Goal: Task Accomplishment & Management: Use online tool/utility

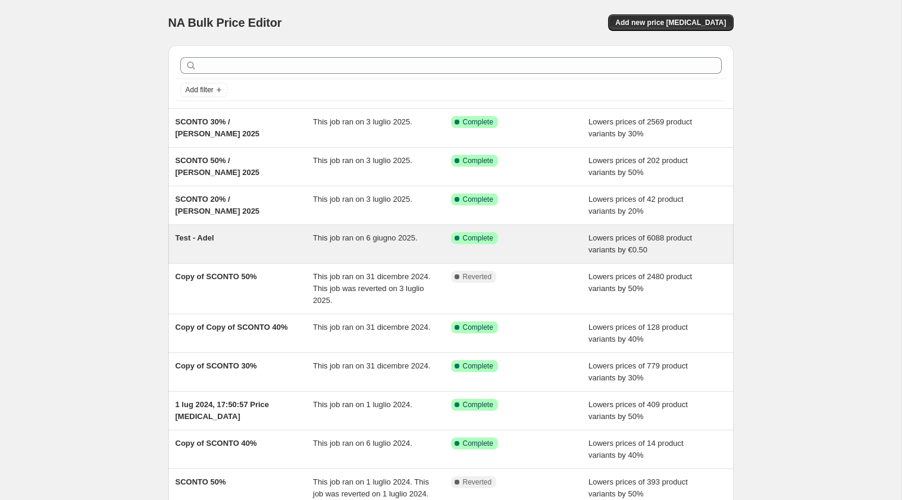
click at [566, 247] on div "Success Complete Complete" at bounding box center [520, 244] width 138 height 24
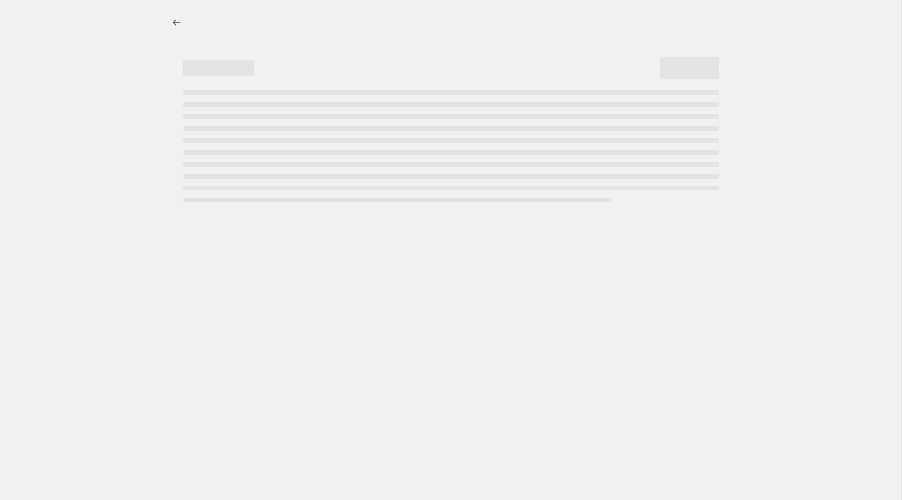
select select "by"
select select "no_change"
select select "not_equal"
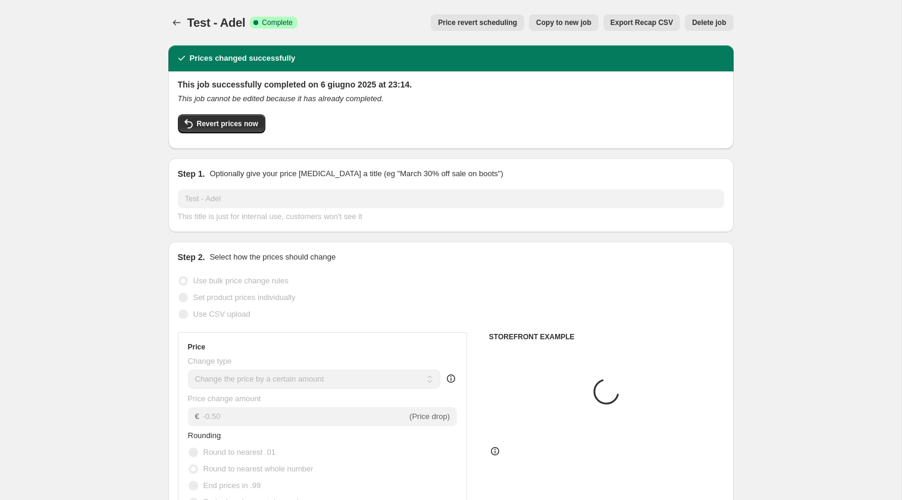
select select "tag"
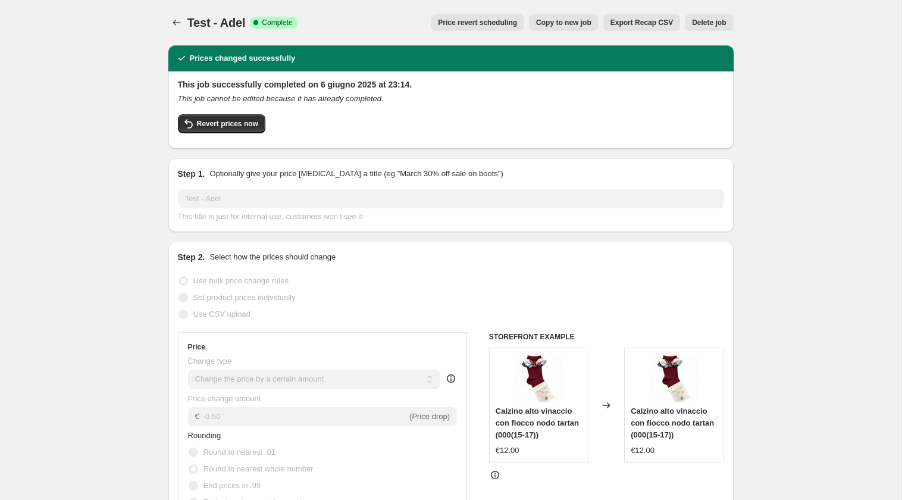
click at [713, 23] on span "Delete job" at bounding box center [709, 23] width 34 height 10
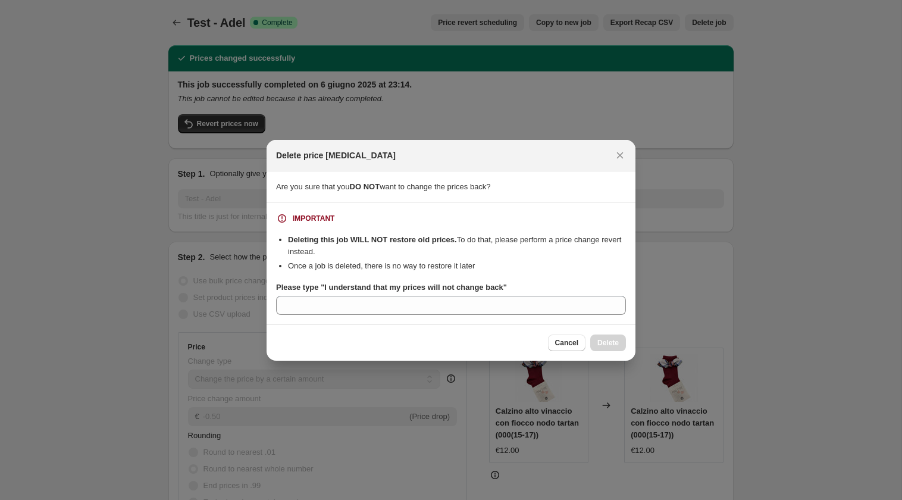
drag, startPoint x: 325, startPoint y: 286, endPoint x: 353, endPoint y: 287, distance: 28.6
click at [353, 287] on b "Please type "I understand that my prices will not change back"" at bounding box center [391, 287] width 231 height 9
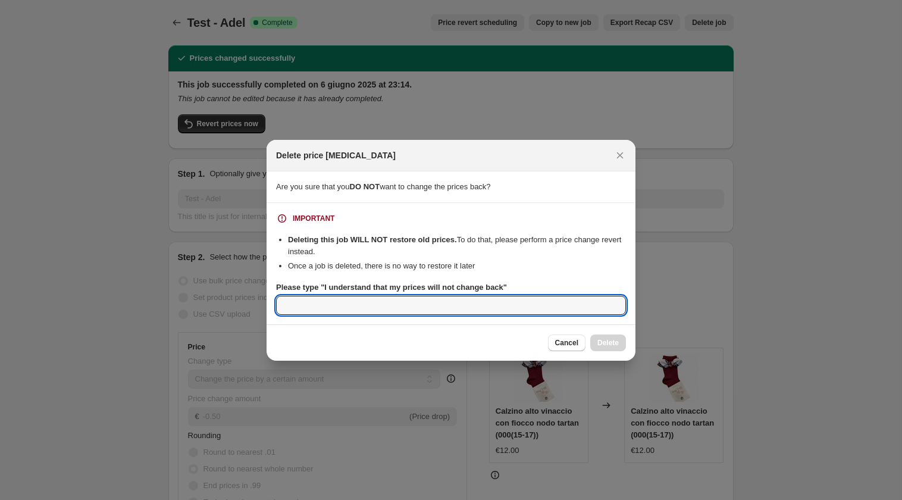
click at [353, 296] on input "Please type "I understand that my prices will not change back"" at bounding box center [451, 305] width 350 height 19
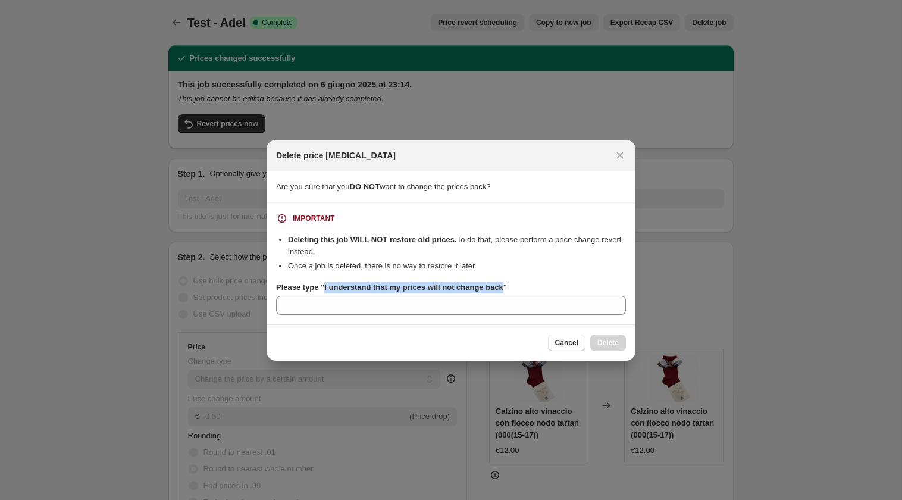
drag, startPoint x: 327, startPoint y: 285, endPoint x: 511, endPoint y: 289, distance: 184.5
click at [507, 289] on b "Please type "I understand that my prices will not change back"" at bounding box center [391, 287] width 231 height 9
copy b "I understand that my prices will not change back"
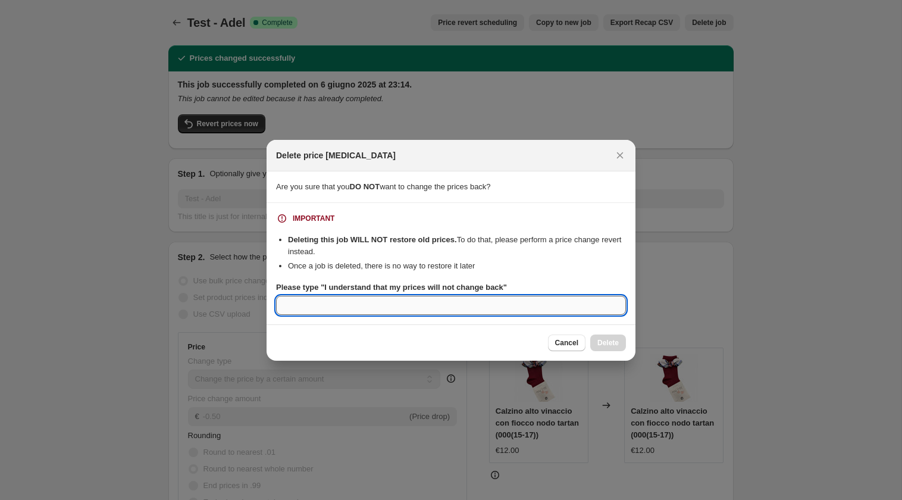
click at [490, 306] on input "Please type "I understand that my prices will not change back"" at bounding box center [451, 305] width 350 height 19
paste input "I understand that my prices will not change back"
type input "I understand that my prices will not change back"
click at [602, 338] on span "Delete" at bounding box center [607, 343] width 21 height 10
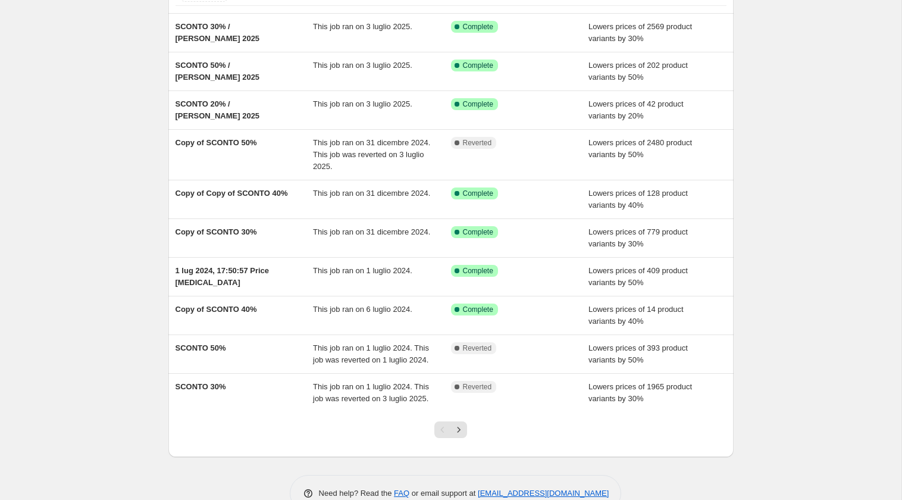
scroll to position [145, 0]
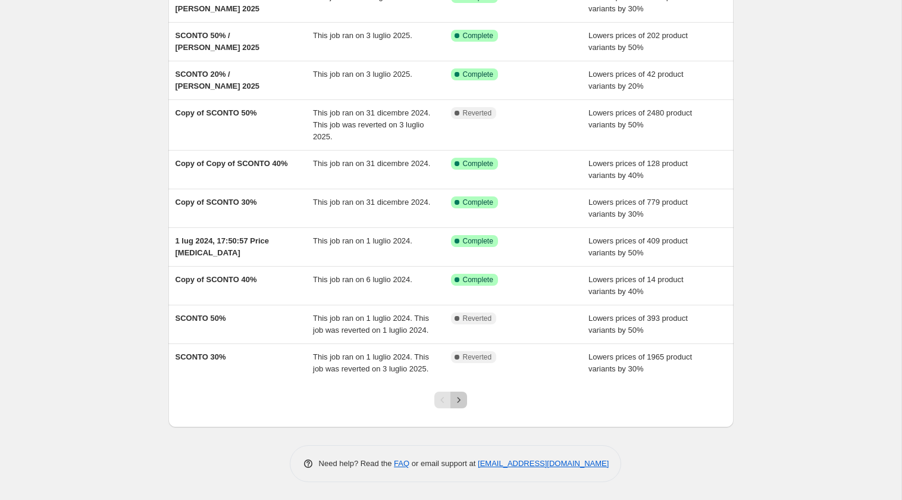
click at [464, 401] on icon "Next" at bounding box center [459, 400] width 12 height 12
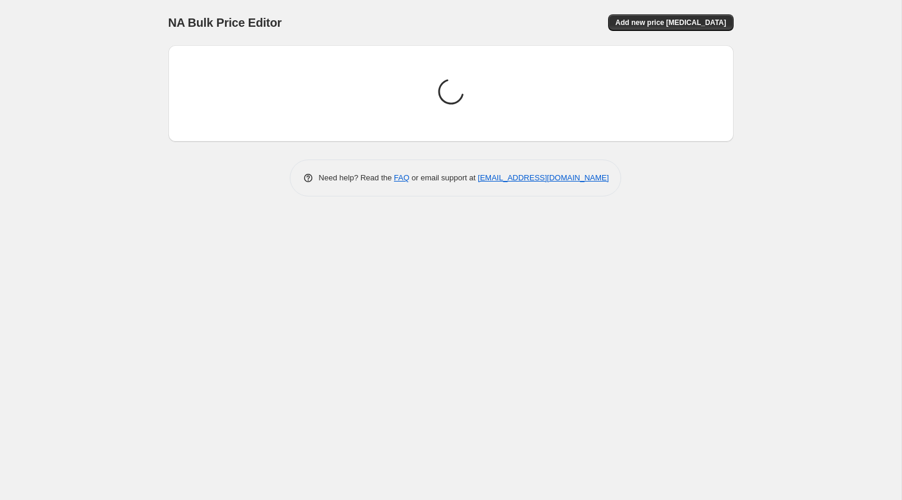
scroll to position [0, 0]
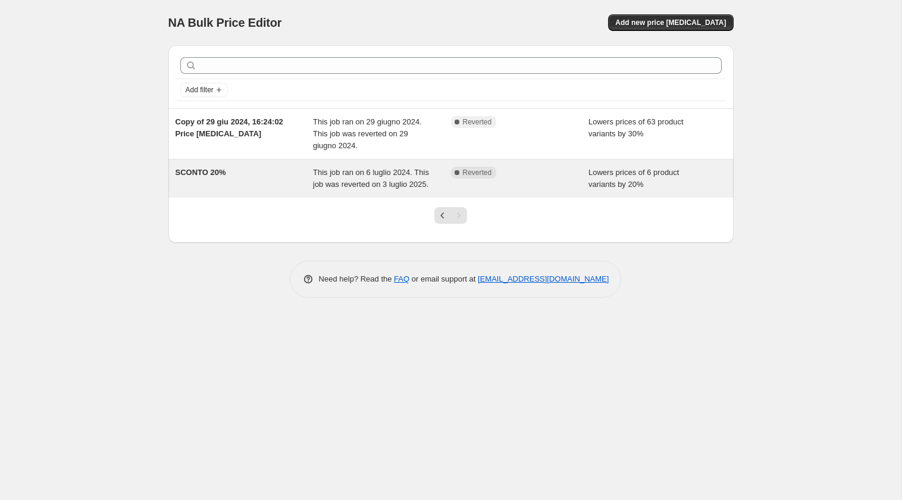
click at [471, 171] on span "Reverted" at bounding box center [477, 173] width 29 height 10
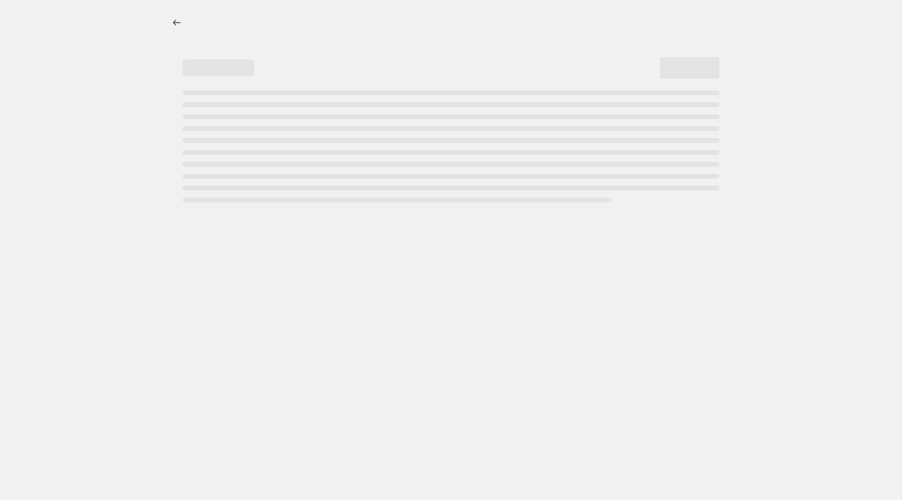
select select "percentage"
select select "collection"
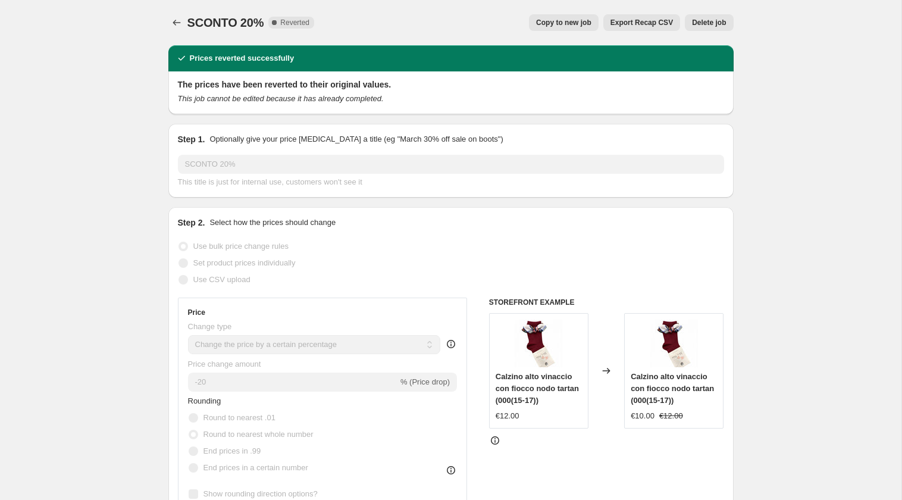
click at [292, 24] on span "Reverted" at bounding box center [294, 23] width 29 height 10
click at [175, 22] on icon "Price change jobs" at bounding box center [177, 23] width 12 height 12
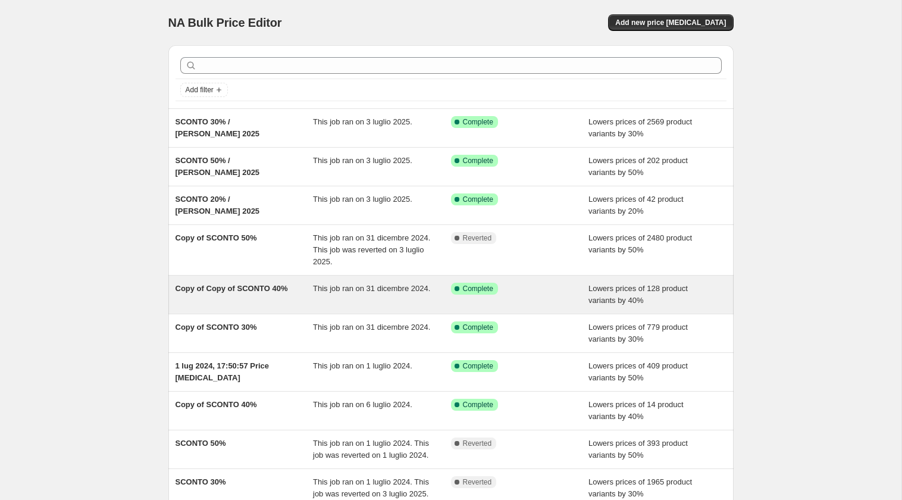
scroll to position [145, 0]
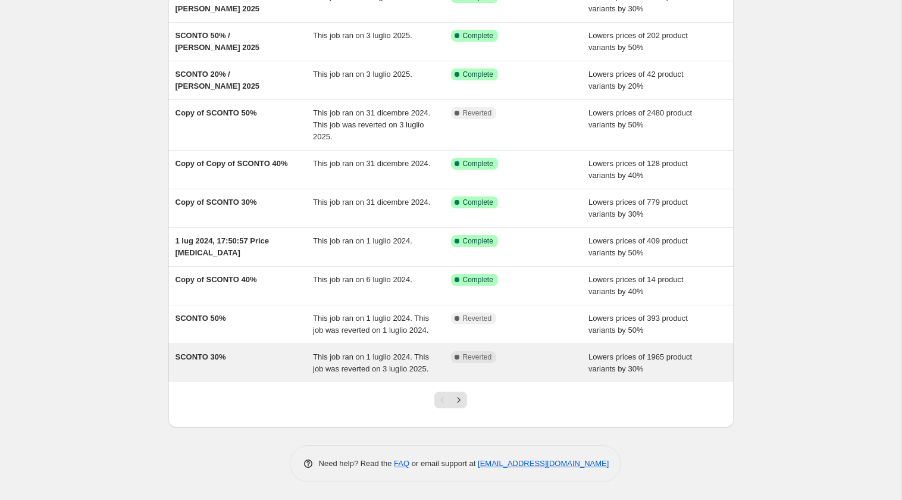
click at [694, 370] on div "Lowers prices of 1965 product variants by 30%" at bounding box center [657, 363] width 138 height 24
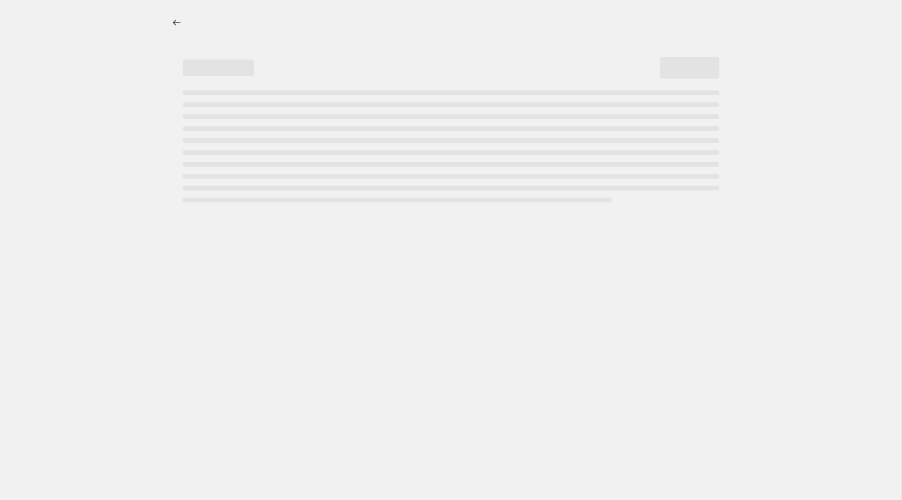
select select "percentage"
select select "collection"
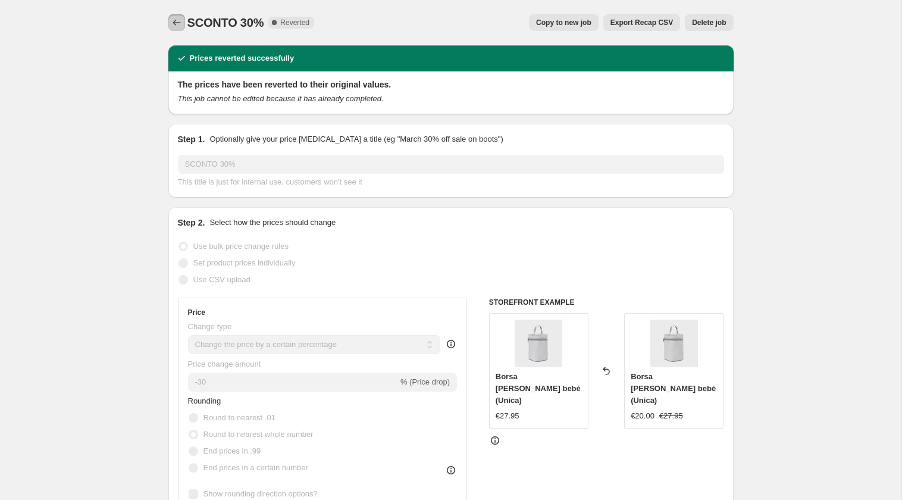
click at [178, 20] on icon "Price change jobs" at bounding box center [177, 23] width 12 height 12
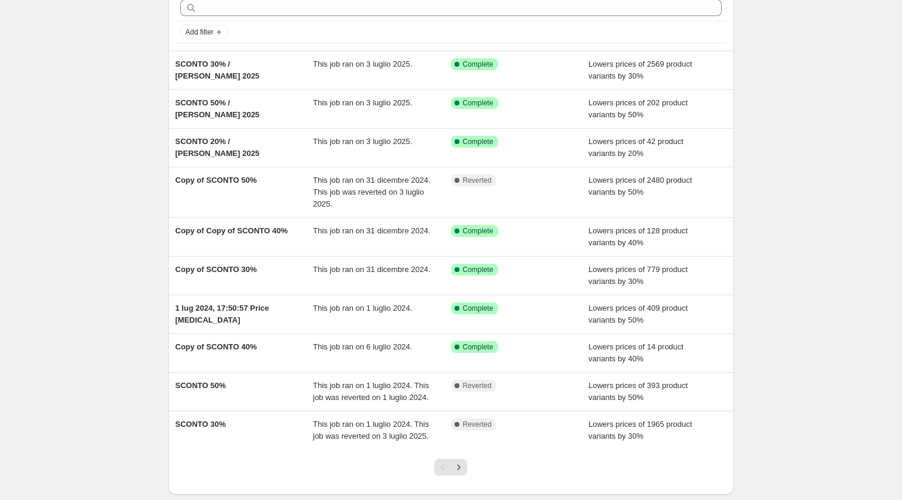
scroll to position [145, 0]
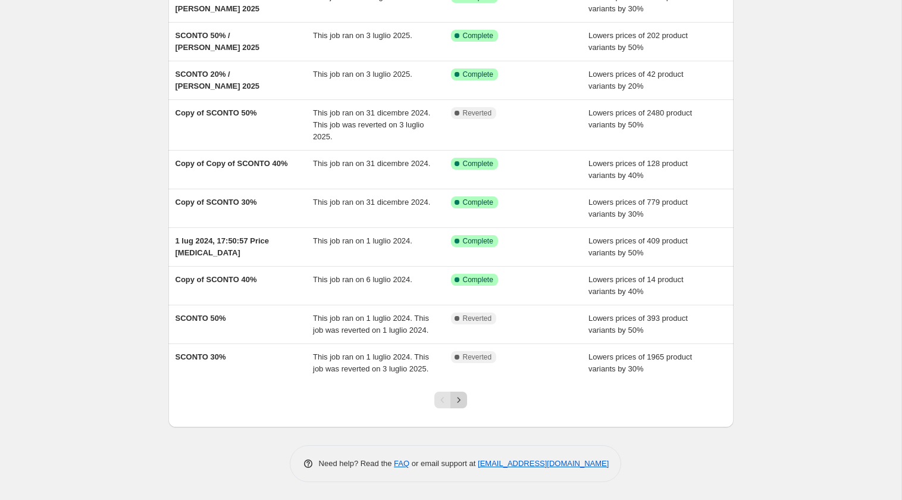
click at [454, 398] on icon "Next" at bounding box center [459, 400] width 12 height 12
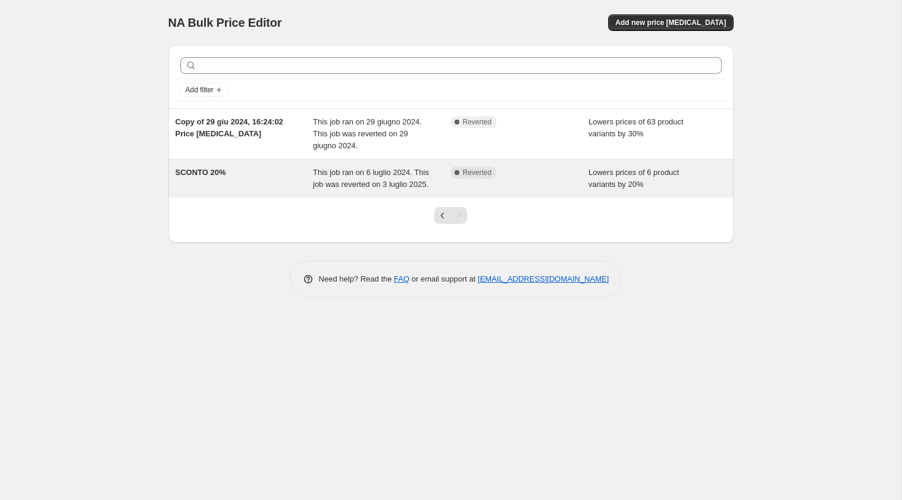
click at [692, 190] on div "Lowers prices of 6 product variants by 20%" at bounding box center [657, 179] width 138 height 24
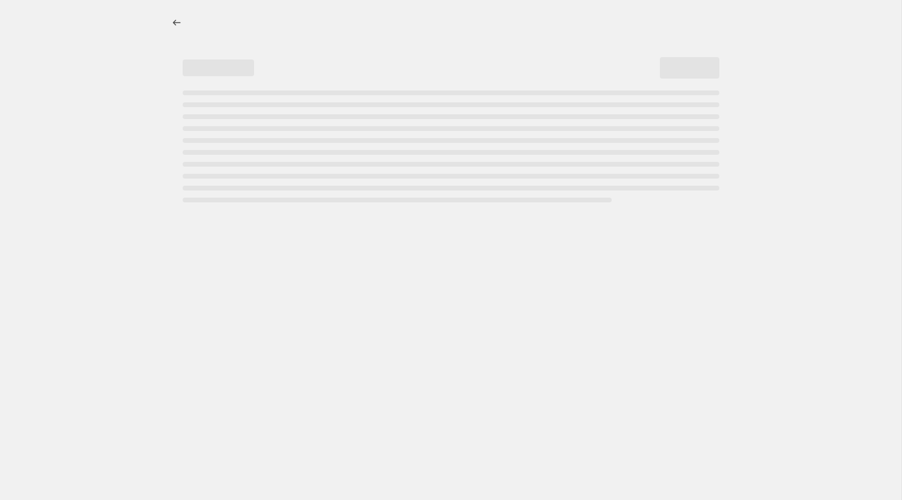
click at [692, 192] on div "Page loading" at bounding box center [451, 146] width 537 height 112
select select "percentage"
select select "collection"
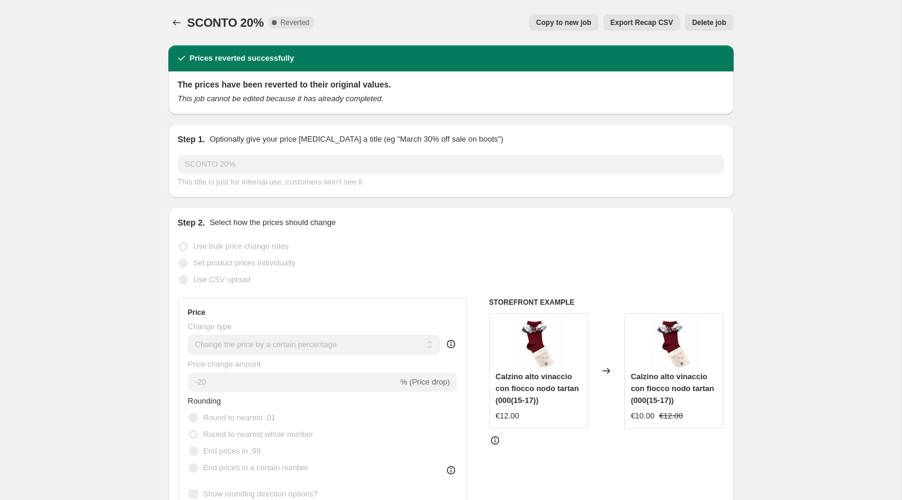
click at [702, 23] on span "Delete job" at bounding box center [709, 23] width 34 height 10
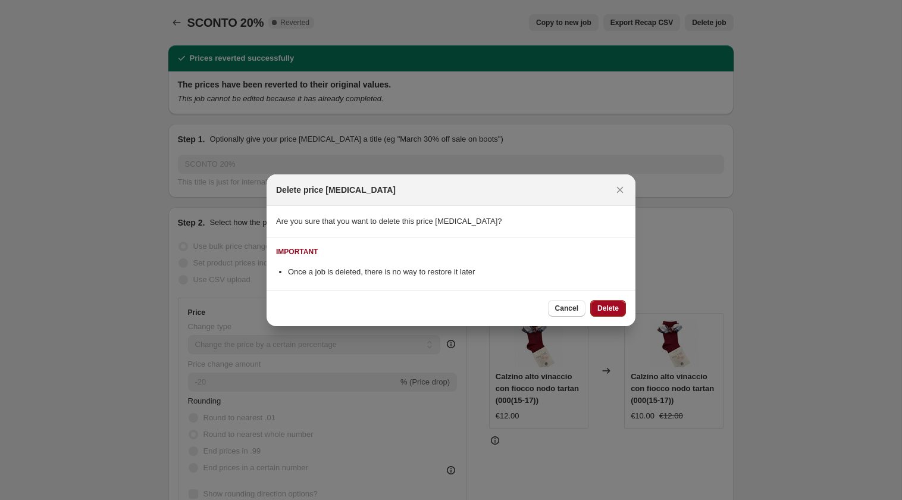
click at [597, 306] on span "Delete" at bounding box center [607, 308] width 21 height 10
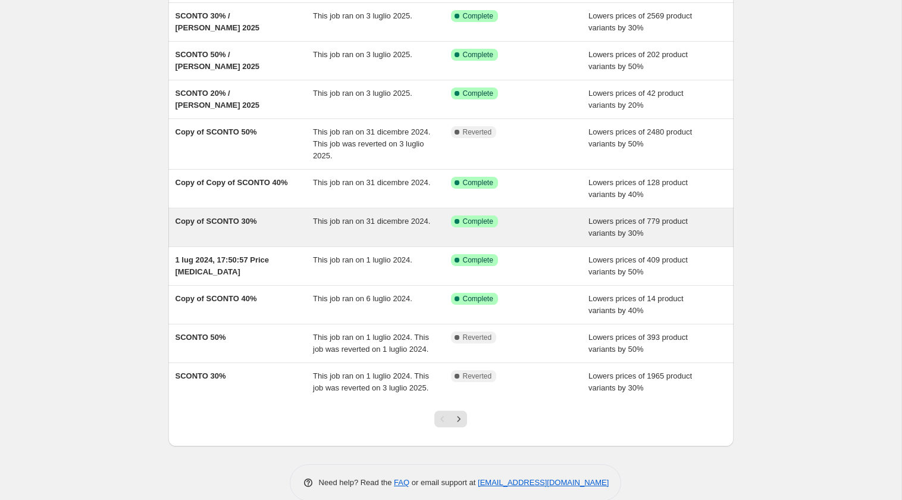
scroll to position [145, 0]
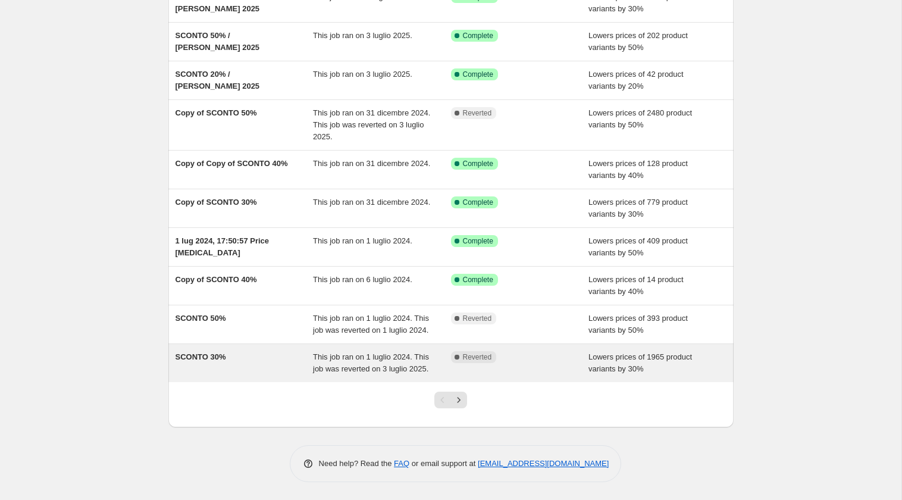
click at [683, 361] on div "Lowers prices of 1965 product variants by 30%" at bounding box center [657, 363] width 138 height 24
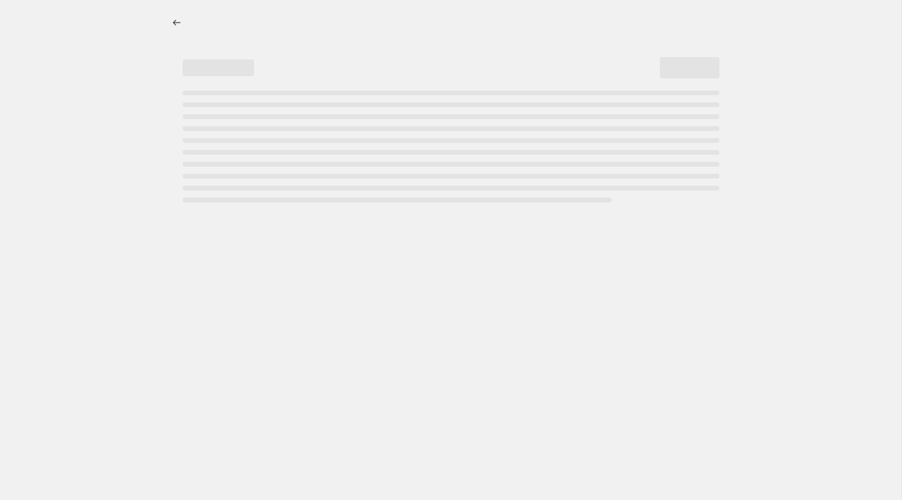
select select "percentage"
select select "collection"
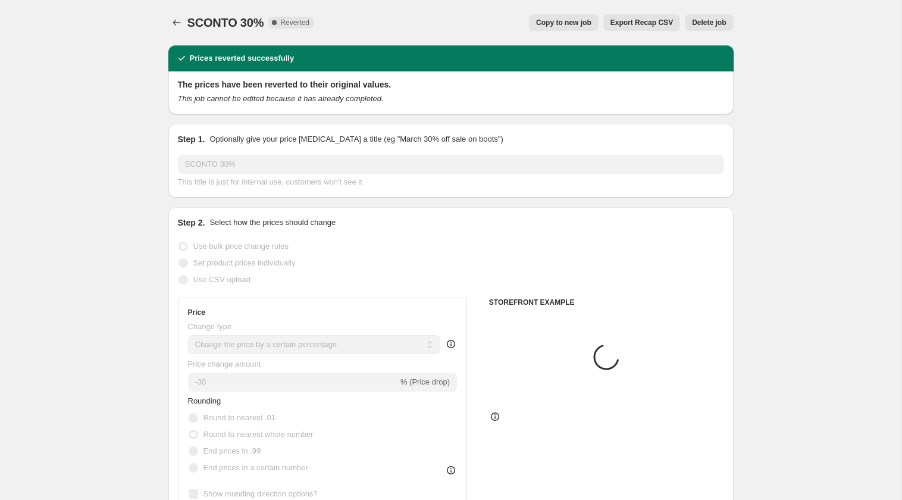
click at [707, 23] on span "Delete job" at bounding box center [709, 23] width 34 height 10
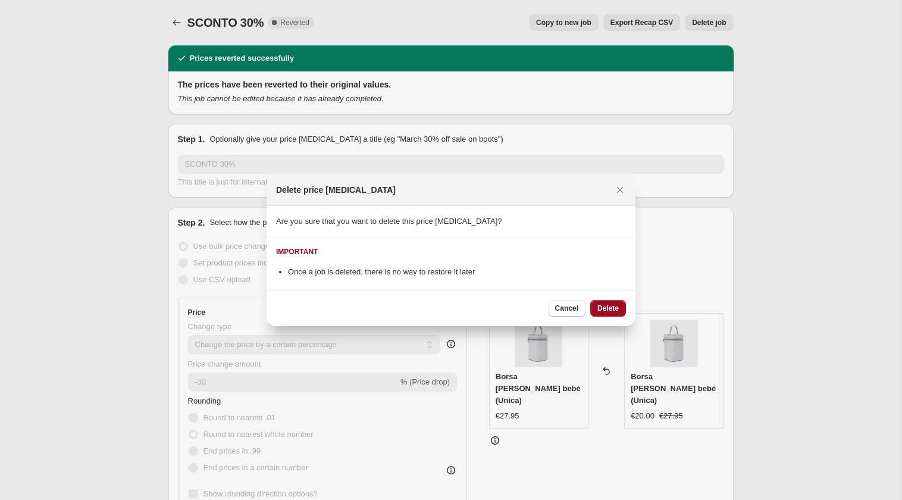
click at [611, 306] on span "Delete" at bounding box center [607, 308] width 21 height 10
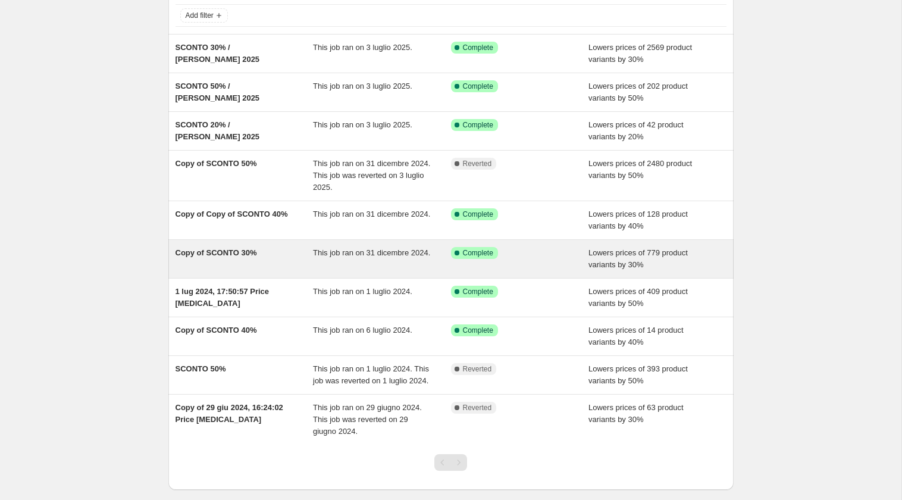
scroll to position [145, 0]
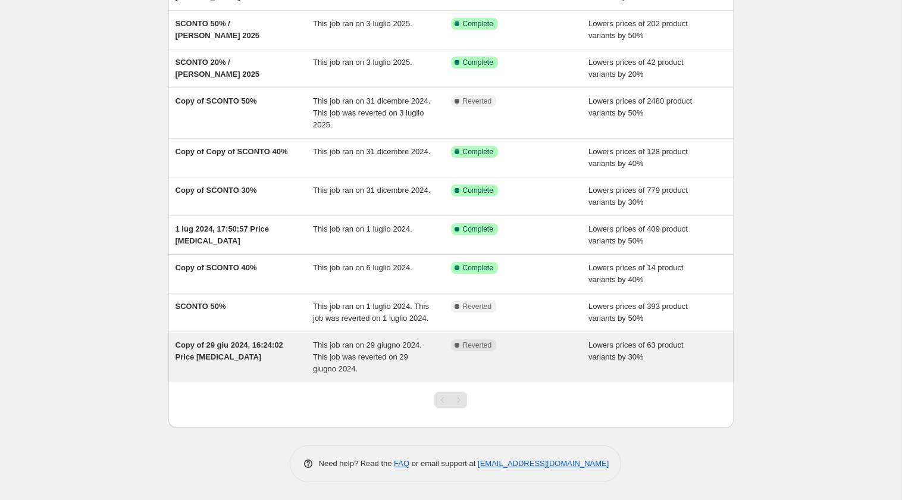
click at [688, 358] on div "Lowers prices of 63 product variants by 30%" at bounding box center [657, 357] width 138 height 36
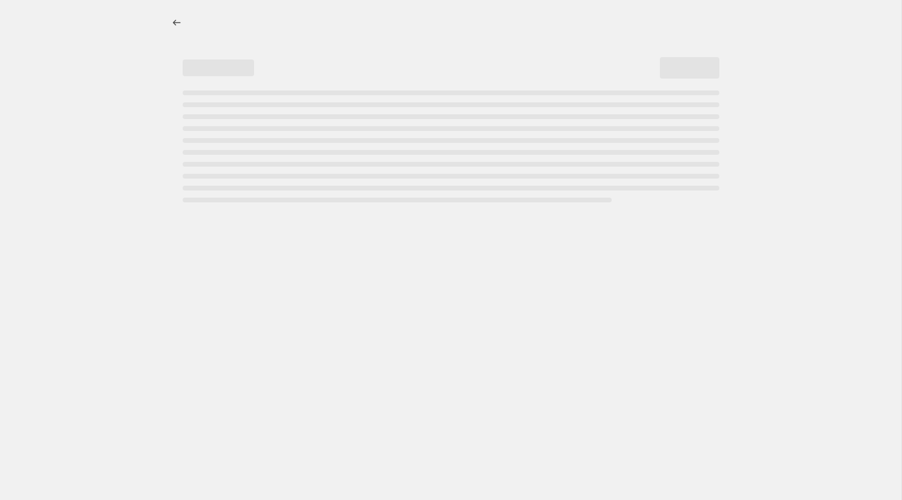
select select "percentage"
select select "collection"
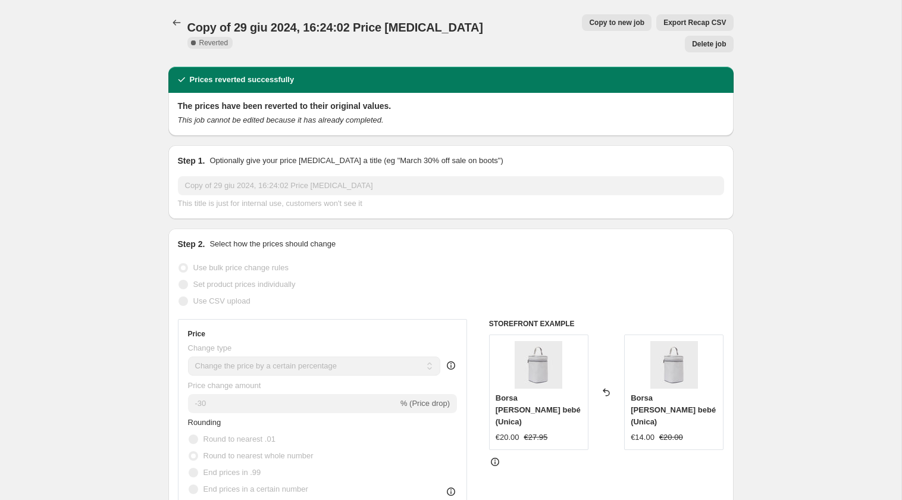
click at [713, 36] on button "Delete job" at bounding box center [709, 44] width 48 height 17
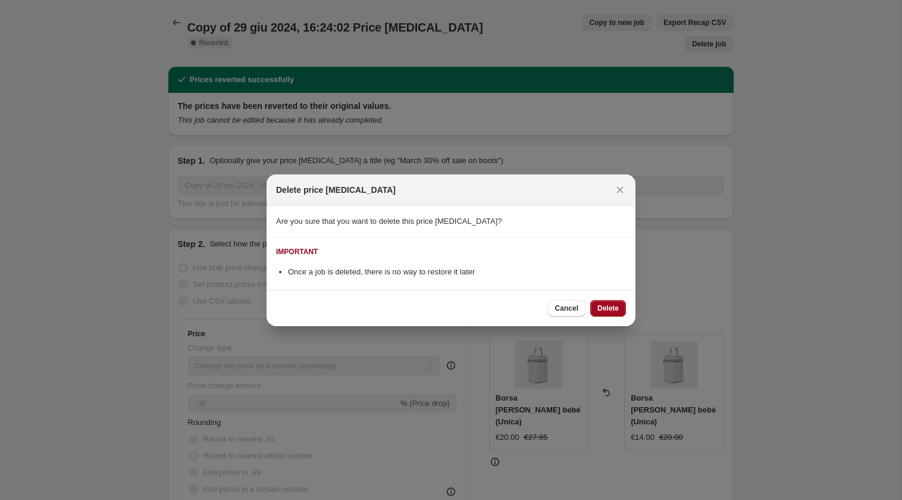
click at [603, 306] on span "Delete" at bounding box center [607, 308] width 21 height 10
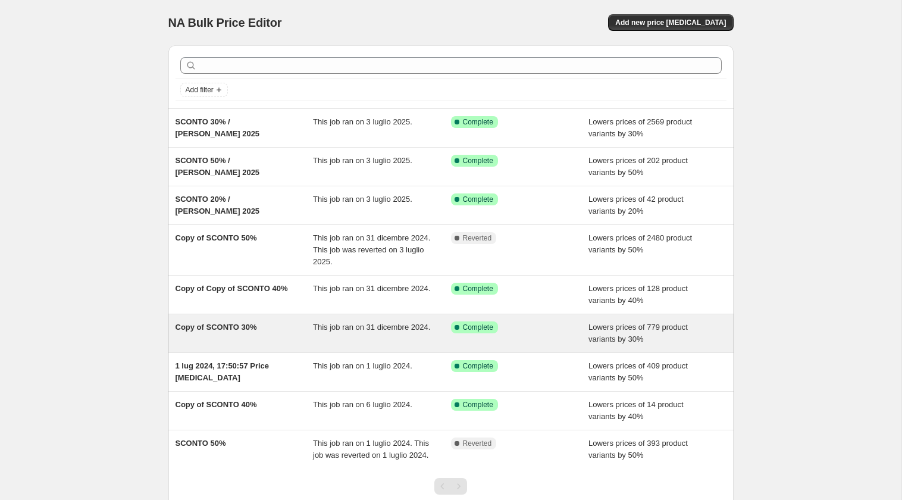
scroll to position [94, 0]
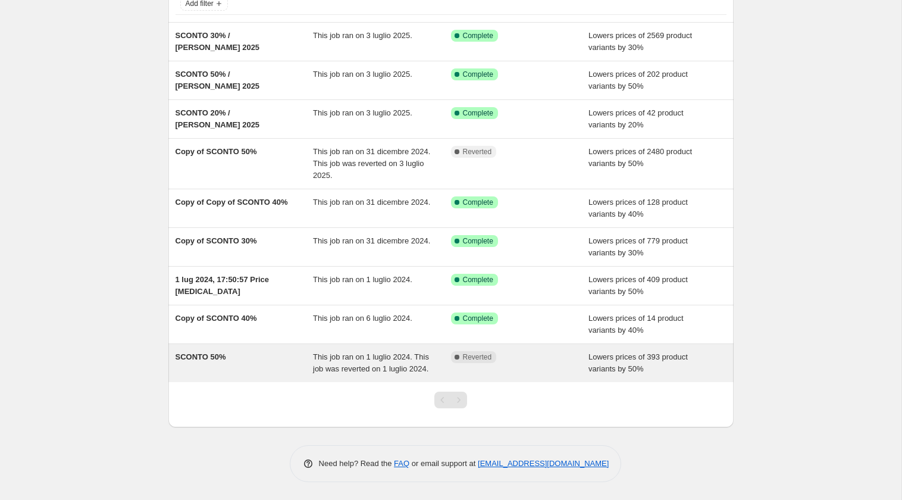
click at [689, 371] on div "Lowers prices of 393 product variants by 50%" at bounding box center [657, 363] width 138 height 24
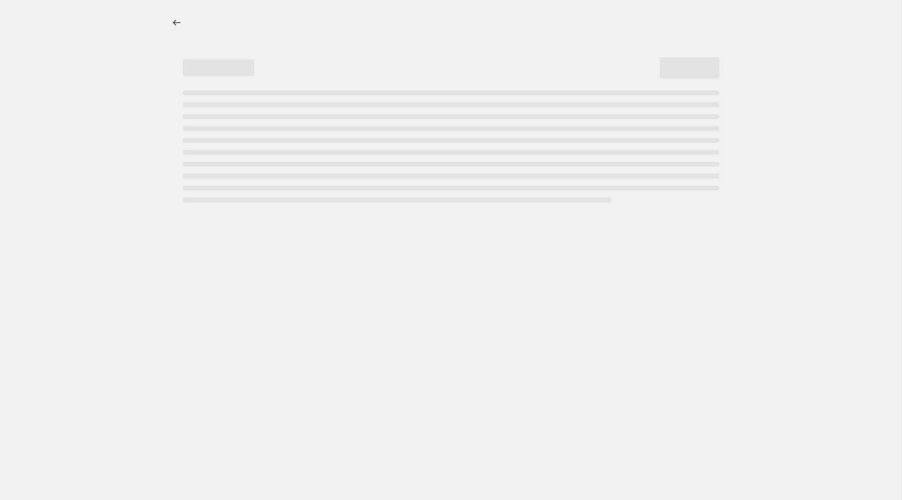
select select "percentage"
select select "collection"
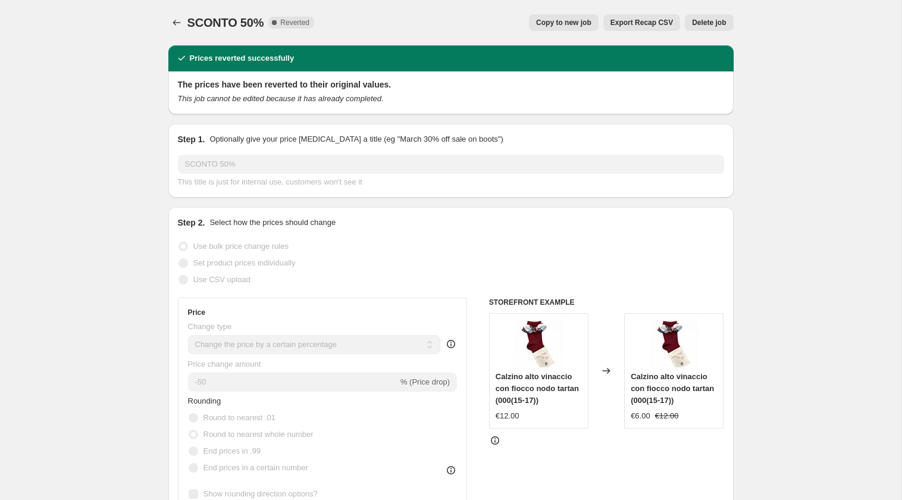
click at [710, 23] on span "Delete job" at bounding box center [709, 23] width 34 height 10
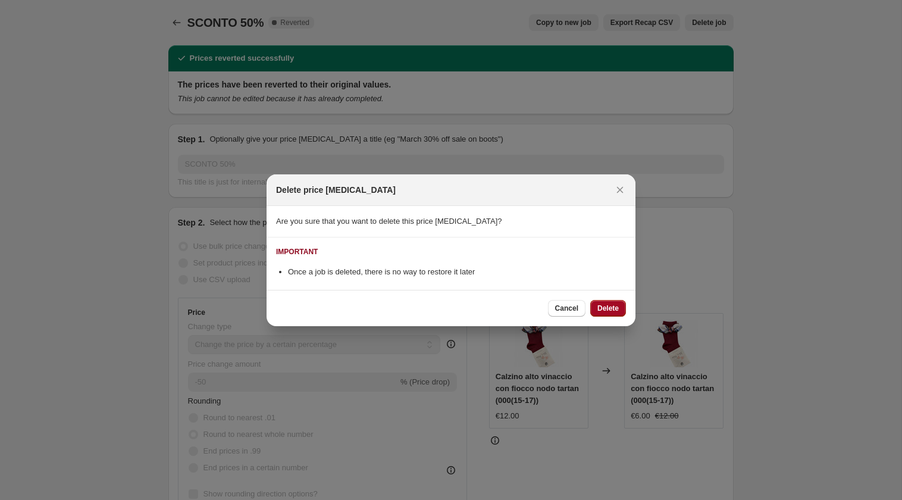
click at [614, 311] on span "Delete" at bounding box center [607, 308] width 21 height 10
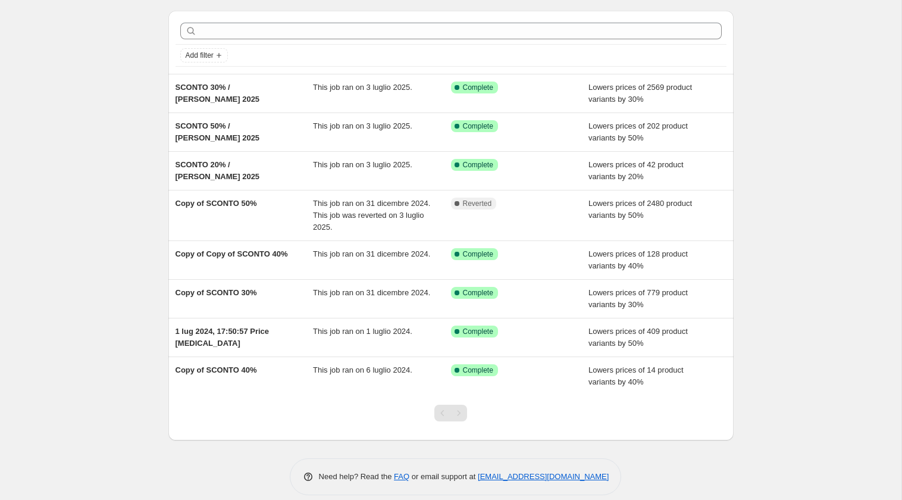
scroll to position [44, 0]
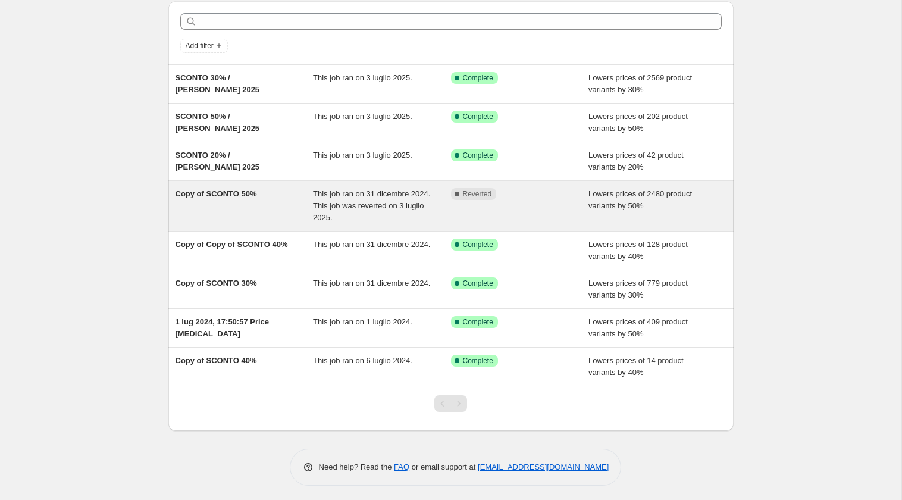
click at [725, 208] on div "Lowers prices of 2480 product variants by 50%" at bounding box center [657, 206] width 138 height 36
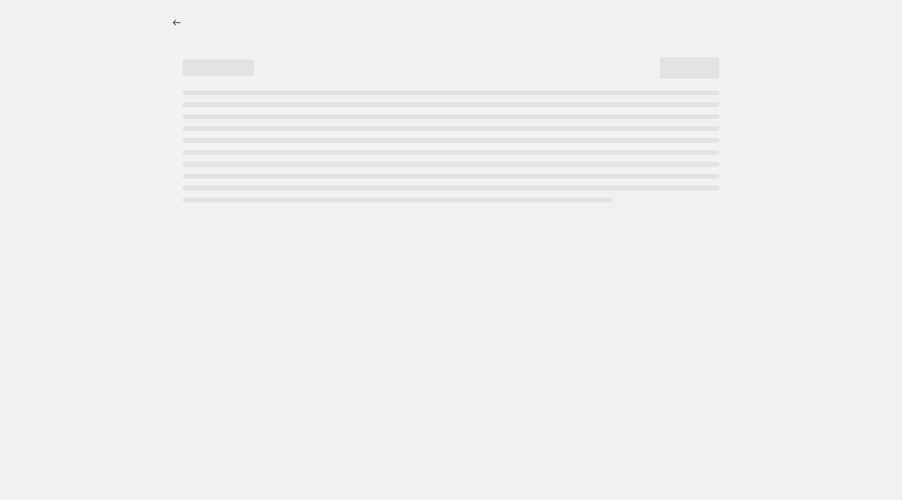
select select "percentage"
select select "collection"
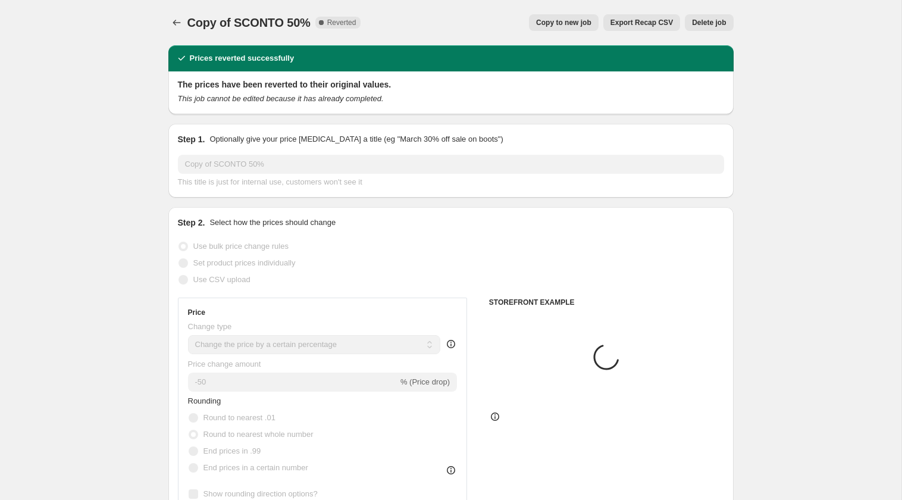
click at [714, 27] on button "Delete job" at bounding box center [709, 22] width 48 height 17
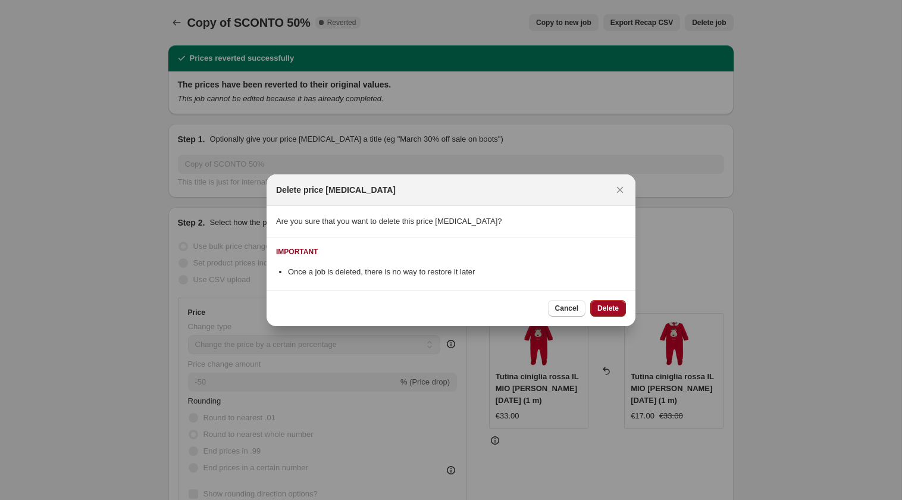
click at [610, 310] on span "Delete" at bounding box center [607, 308] width 21 height 10
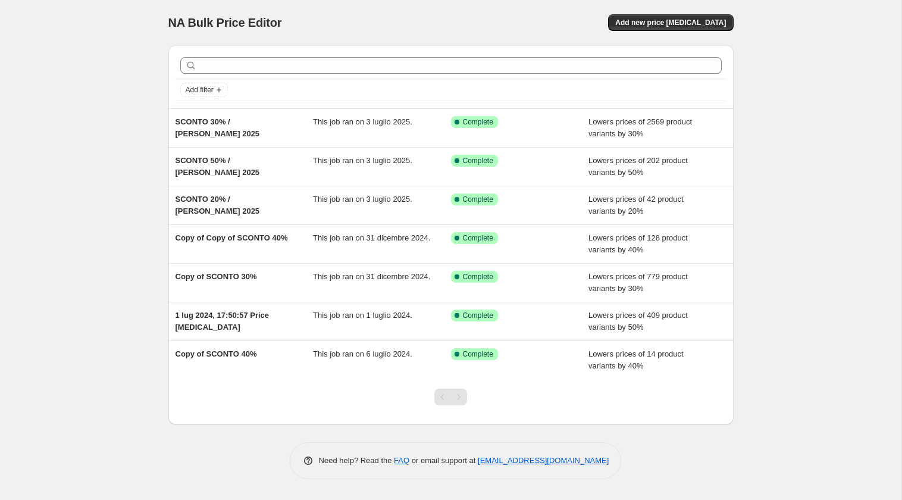
click at [715, 361] on div "Lowers prices of 14 product variants by 40%" at bounding box center [657, 360] width 138 height 24
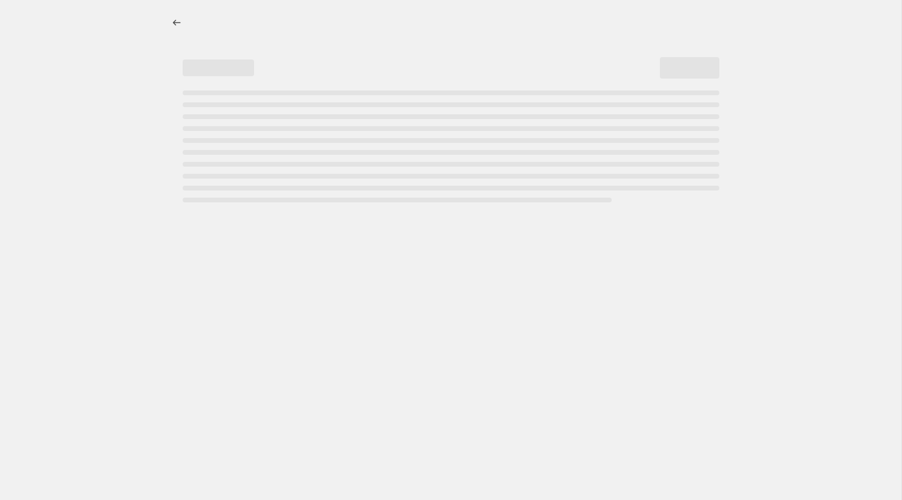
select select "percentage"
select select "collection"
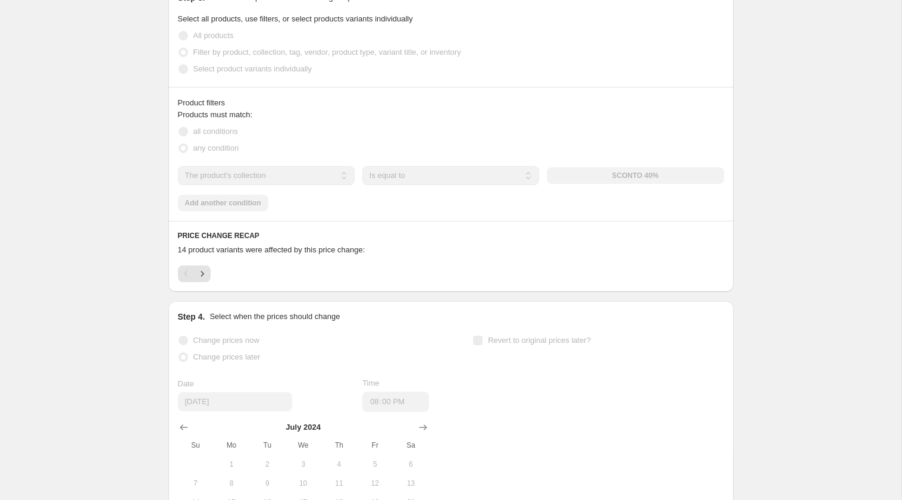
scroll to position [688, 0]
click at [208, 269] on button "Next" at bounding box center [202, 272] width 17 height 17
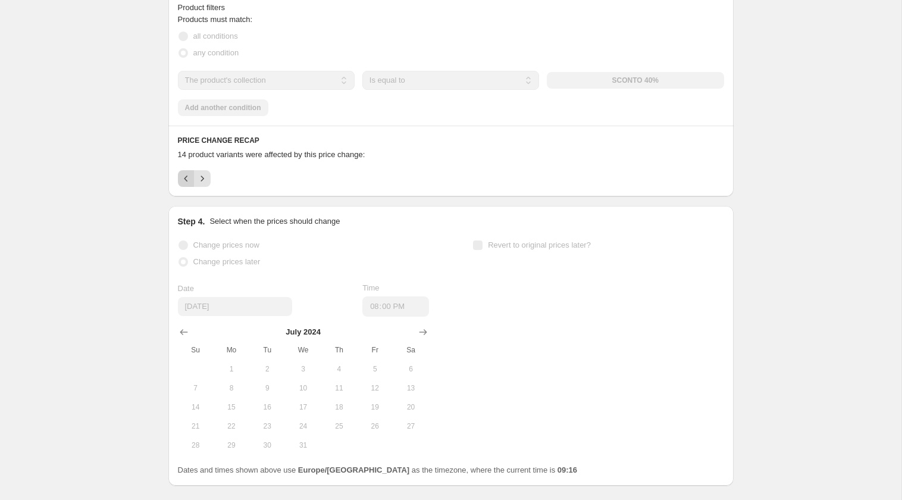
click at [189, 180] on icon "Previous" at bounding box center [186, 179] width 12 height 12
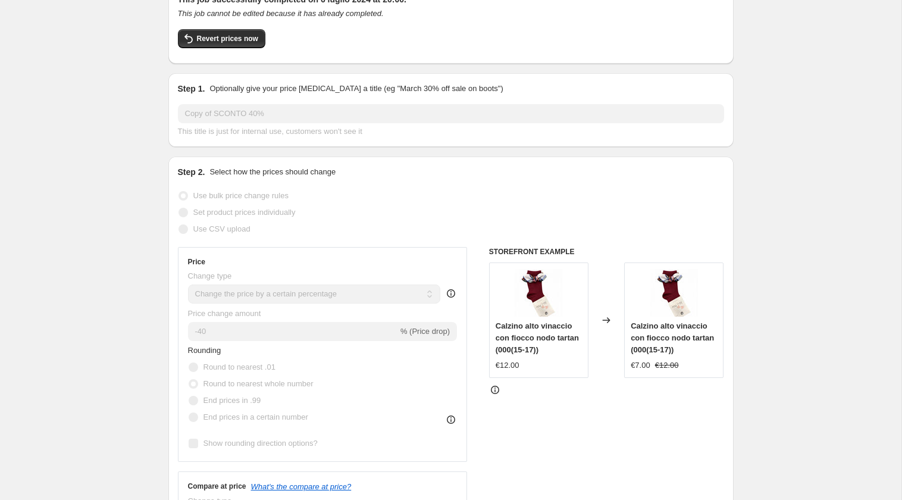
scroll to position [0, 0]
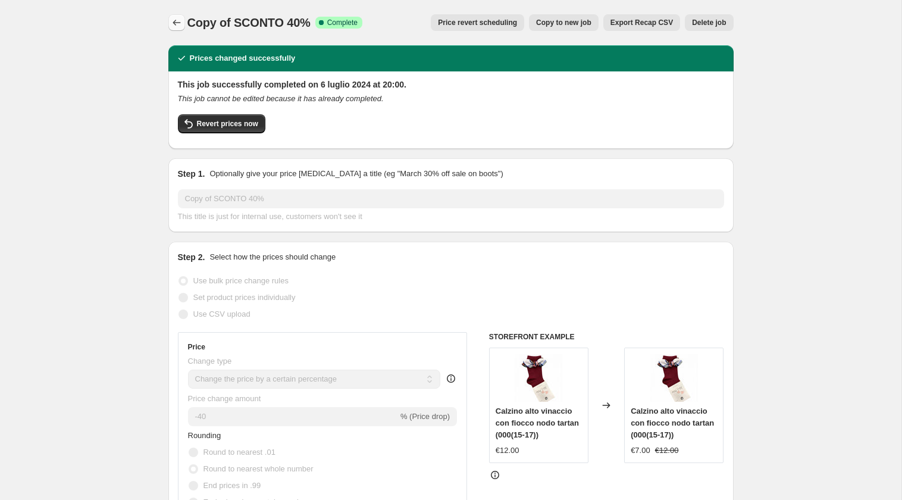
click at [176, 24] on icon "Price change jobs" at bounding box center [177, 23] width 12 height 12
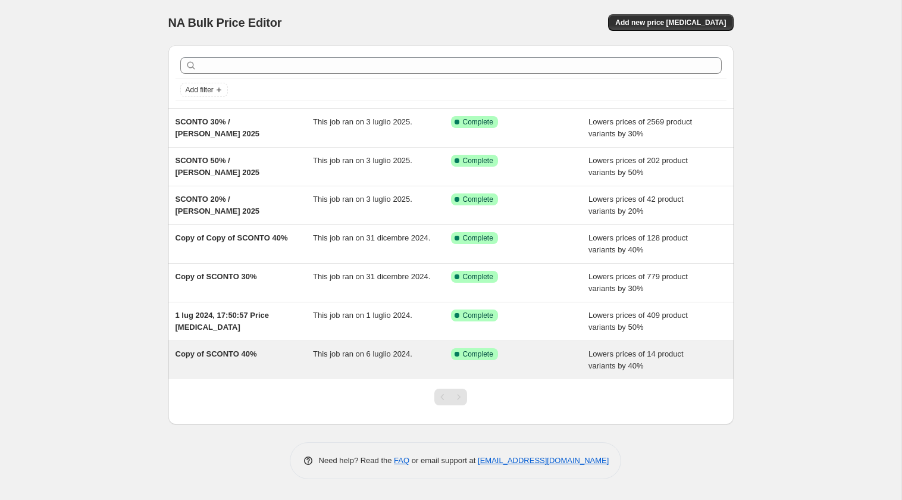
click at [711, 369] on div "Lowers prices of 14 product variants by 40%" at bounding box center [657, 360] width 138 height 24
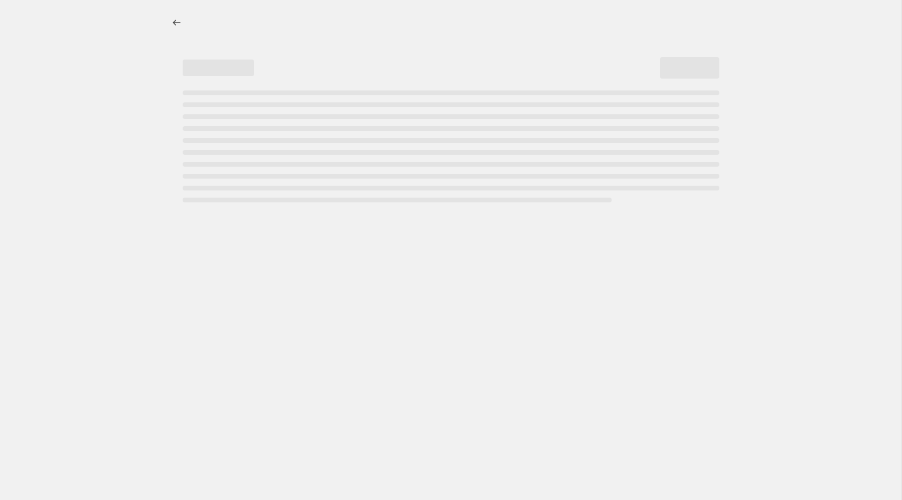
select select "percentage"
select select "collection"
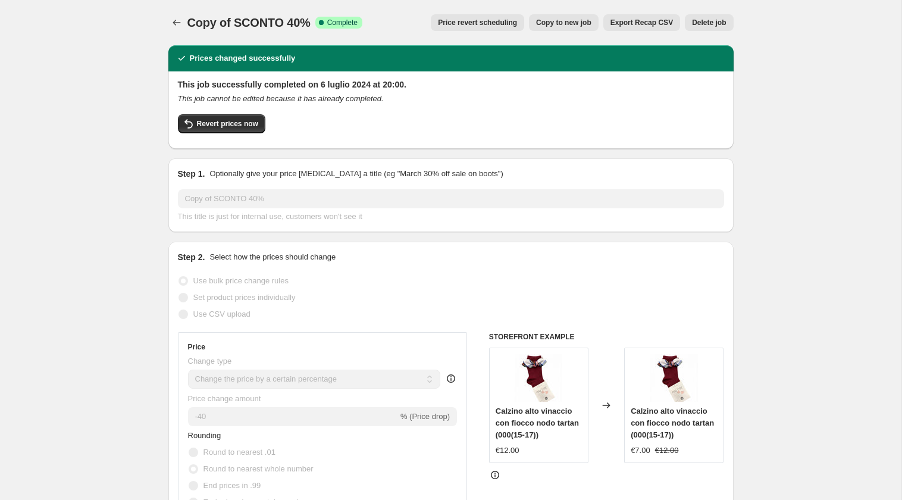
click at [713, 28] on button "Delete job" at bounding box center [709, 22] width 48 height 17
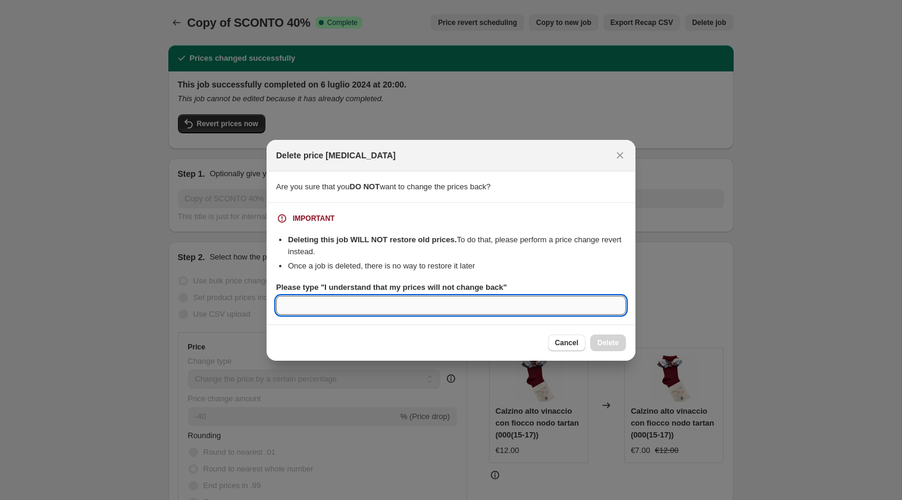
click at [597, 303] on input "Please type "I understand that my prices will not change back"" at bounding box center [451, 305] width 350 height 19
paste input "I understand that my prices will not change back"
type input "I understand that my prices will not change back"
click at [616, 339] on span "Delete" at bounding box center [607, 343] width 21 height 10
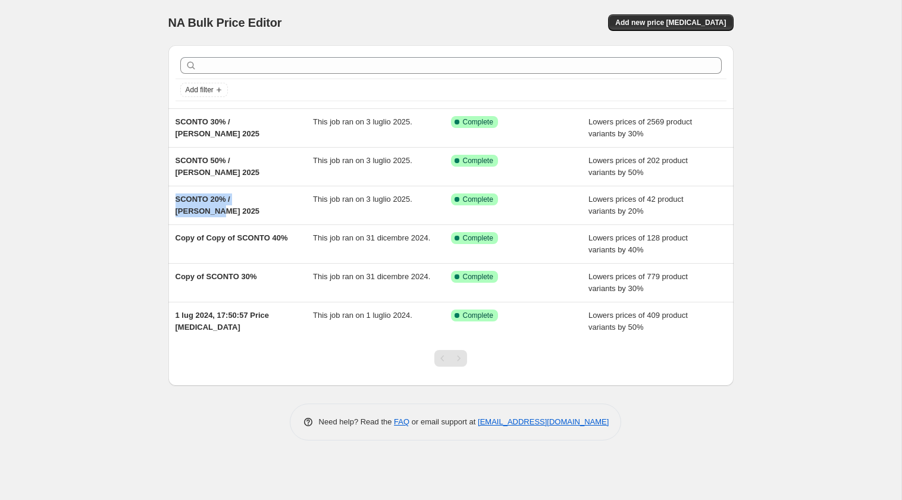
drag, startPoint x: 285, startPoint y: 198, endPoint x: 159, endPoint y: 202, distance: 125.6
click at [159, 202] on div "Add filter SCONTO 30% / [PERSON_NAME] 2025 This job ran on 3 luglio 2025. Succe…" at bounding box center [446, 211] width 575 height 350
copy span "SCONTO 20% / [PERSON_NAME] 2025"
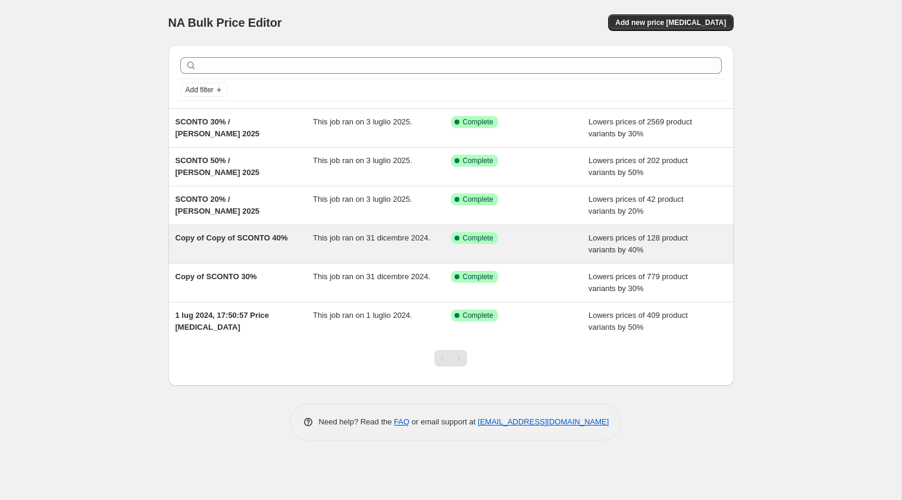
click at [288, 246] on div "Copy of Copy of SCONTO 40%" at bounding box center [245, 244] width 138 height 24
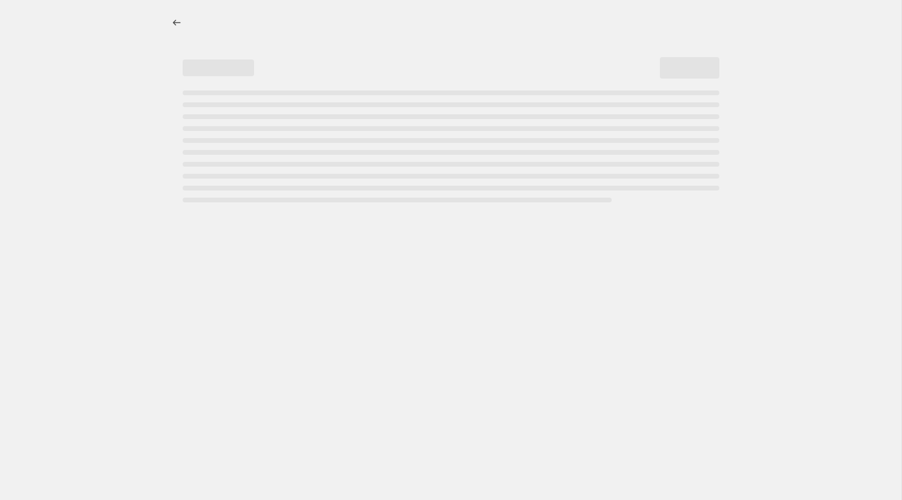
select select "percentage"
select select "collection"
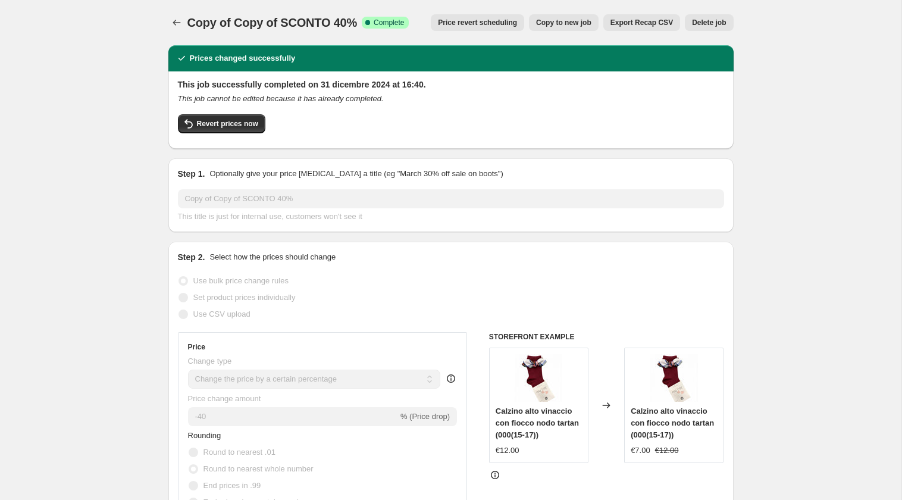
click at [237, 20] on span "Copy of Copy of SCONTO 40%" at bounding box center [272, 22] width 170 height 13
click at [280, 0] on div "Copy of Copy of SCONTO 40%. This page is ready Copy of Copy of SCONTO 40% Succe…" at bounding box center [450, 22] width 565 height 45
click at [179, 26] on icon "Price change jobs" at bounding box center [177, 23] width 12 height 12
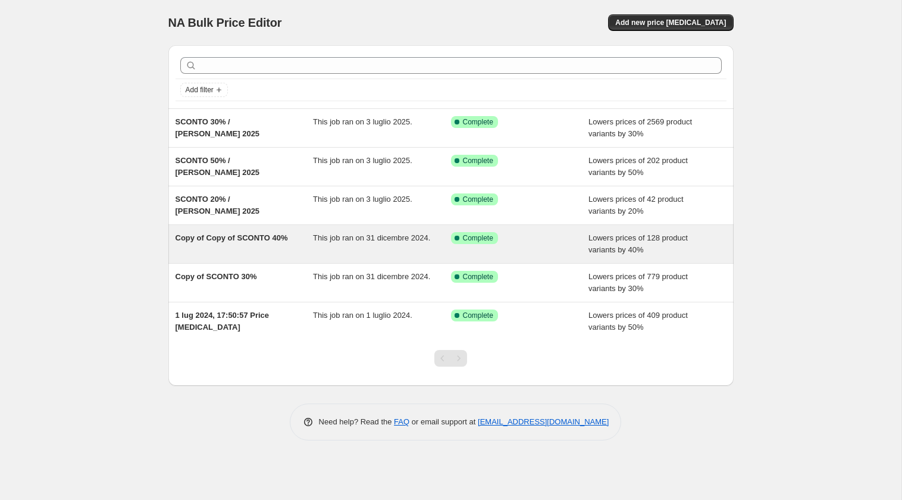
click at [215, 238] on span "Copy of Copy of SCONTO 40%" at bounding box center [232, 237] width 112 height 9
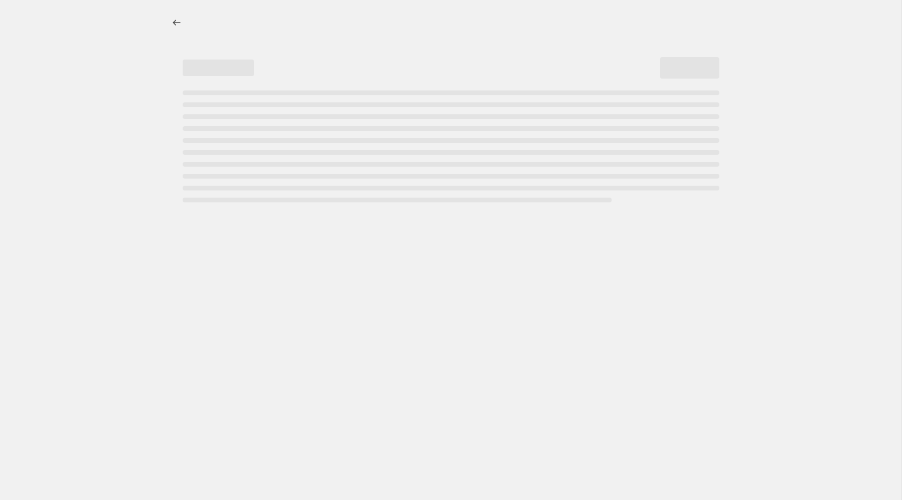
select select "percentage"
select select "collection"
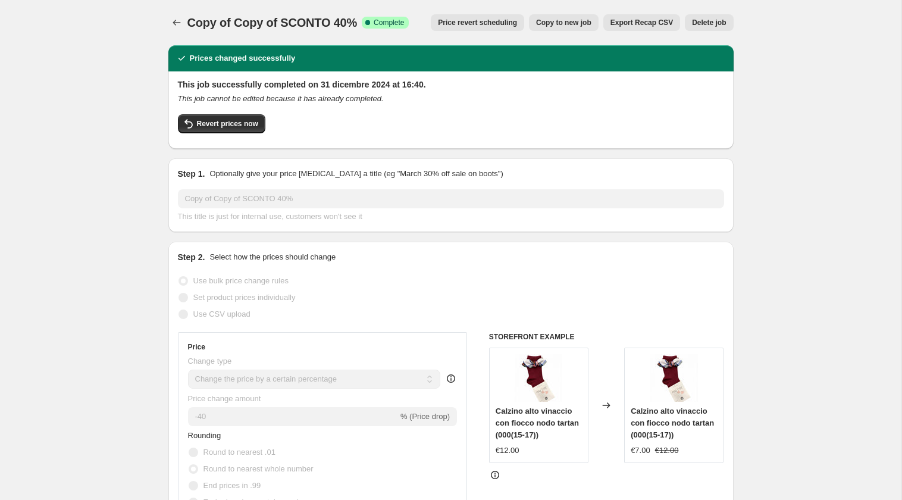
click at [366, 19] on icon at bounding box center [368, 23] width 12 height 12
click at [357, 4] on div "Copy of Copy of SCONTO 40%. This page is ready Copy of Copy of SCONTO 40% Succe…" at bounding box center [450, 22] width 565 height 45
click at [234, 61] on h2 "Prices changed successfully" at bounding box center [243, 58] width 106 height 12
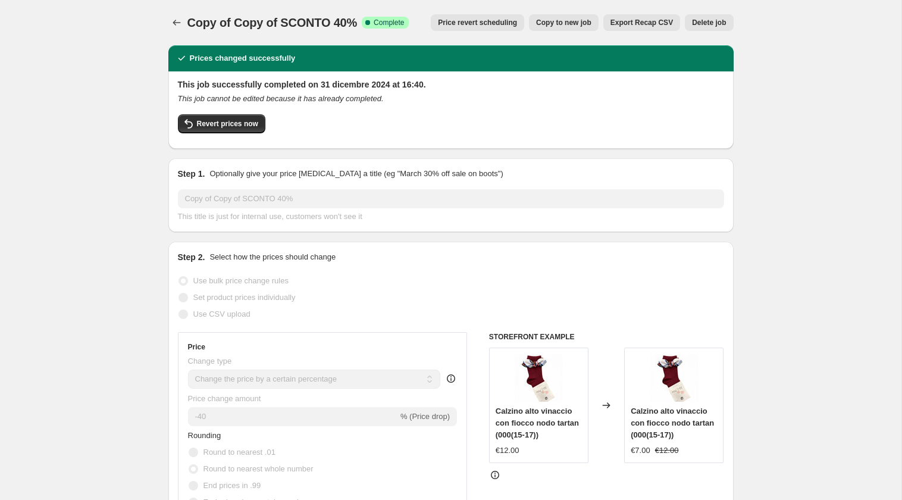
click at [234, 61] on h2 "Prices changed successfully" at bounding box center [243, 58] width 106 height 12
click at [212, 23] on span "Copy of Copy of SCONTO 40%" at bounding box center [272, 22] width 170 height 13
click at [330, 25] on span "Copy of Copy of SCONTO 40%" at bounding box center [272, 22] width 170 height 13
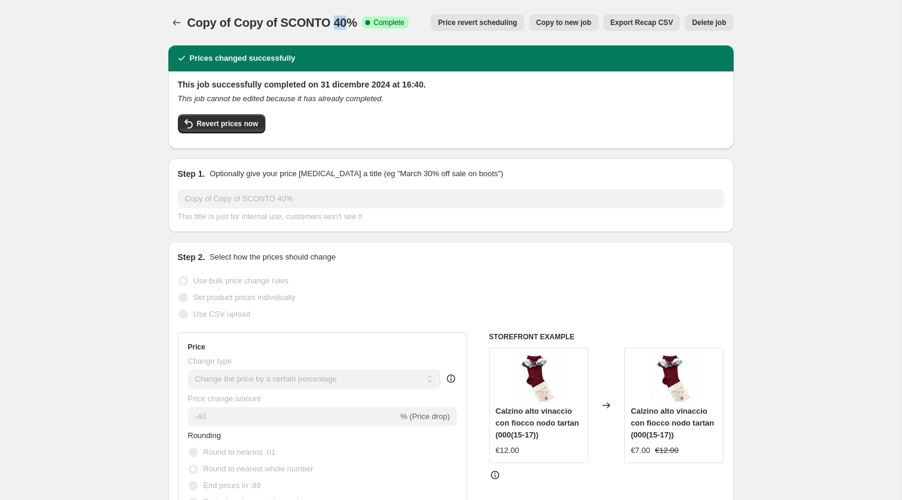
click at [330, 25] on span "Copy of Copy of SCONTO 40%" at bounding box center [272, 22] width 170 height 13
click at [176, 26] on icon "Price change jobs" at bounding box center [177, 23] width 12 height 12
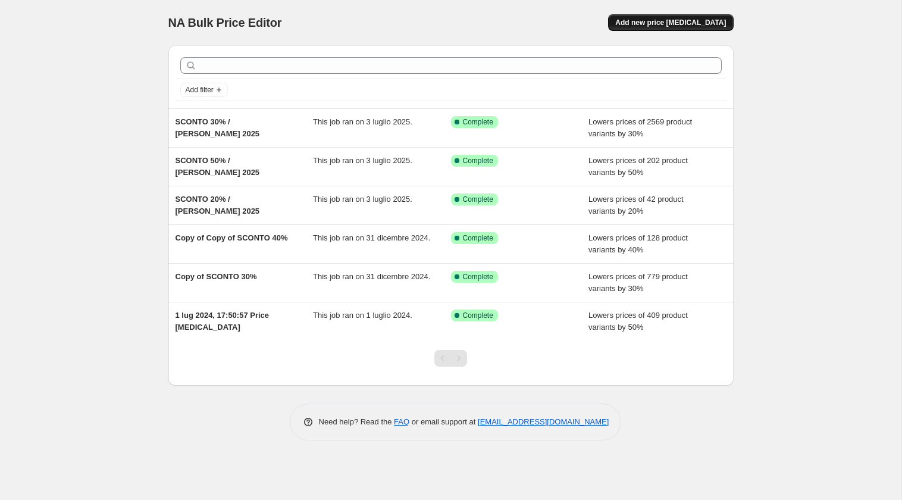
click at [667, 25] on span "Add new price [MEDICAL_DATA]" at bounding box center [670, 23] width 111 height 10
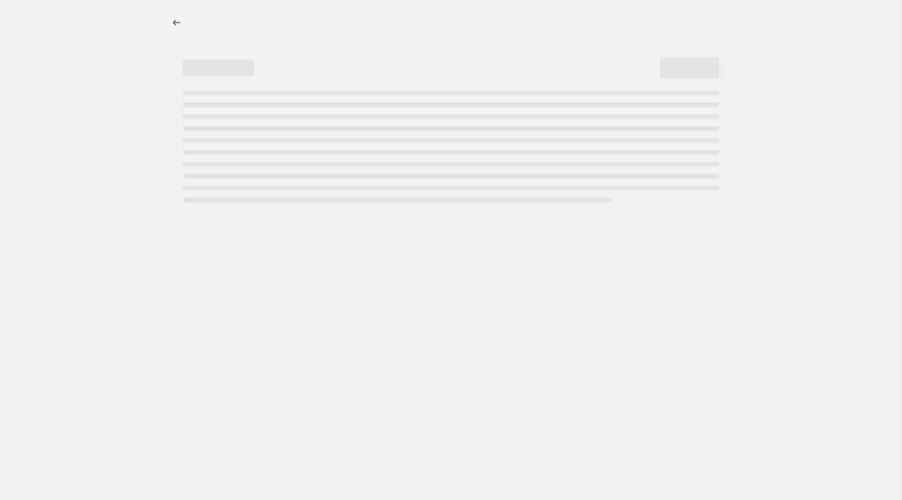
select select "percentage"
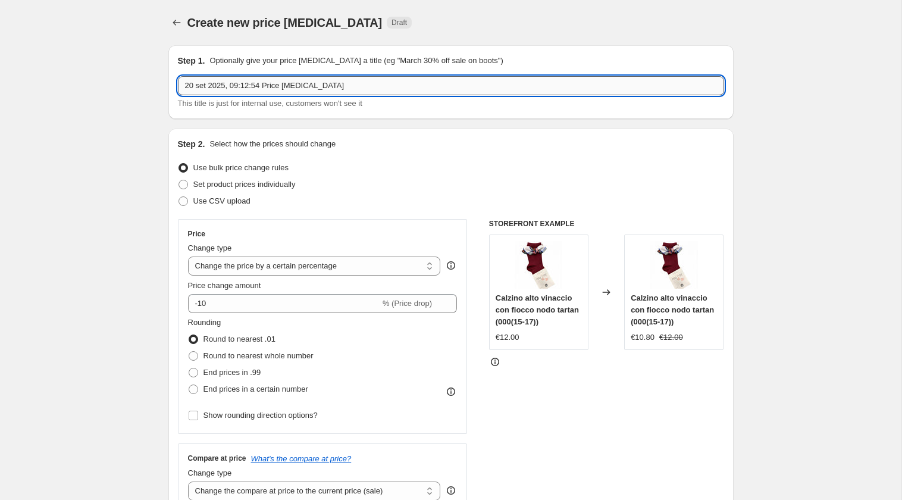
click at [416, 82] on input "20 set 2025, 09:12:54 Price [MEDICAL_DATA]" at bounding box center [451, 85] width 546 height 19
click at [416, 83] on input "20 set 2025, 09:12:54 Price [MEDICAL_DATA]" at bounding box center [451, 85] width 546 height 19
type input "TAG [PERSON_NAME]"
click at [207, 81] on input "Tag [PERSON_NAME] -> "[PERSON_NAME]"" at bounding box center [451, 85] width 546 height 19
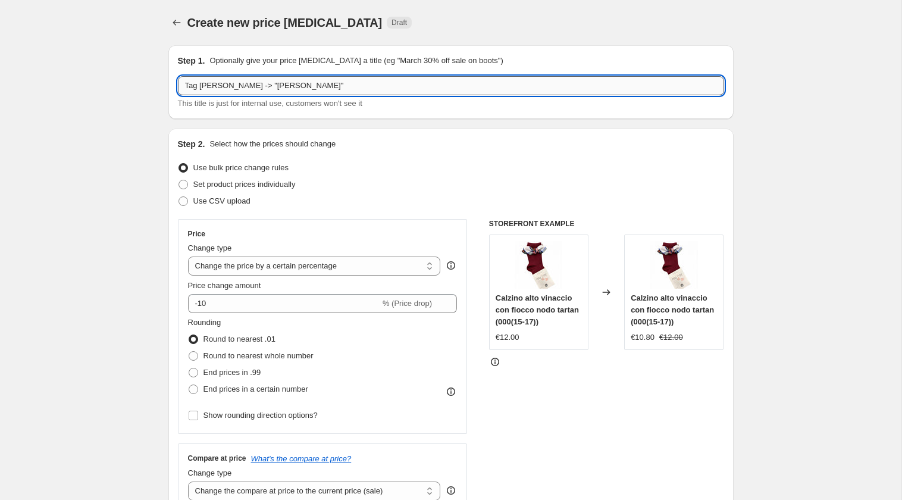
click at [207, 81] on input "Tag [PERSON_NAME] -> "[PERSON_NAME]"" at bounding box center [451, 85] width 546 height 19
click at [224, 85] on input "Tag [PERSON_NAME] cin parola [PERSON_NAME] -> "[PERSON_NAME]"" at bounding box center [451, 85] width 546 height 19
click at [383, 85] on input "Tag [PERSON_NAME] con [PERSON_NAME] [PERSON_NAME] -> "[PERSON_NAME]"" at bounding box center [451, 85] width 546 height 19
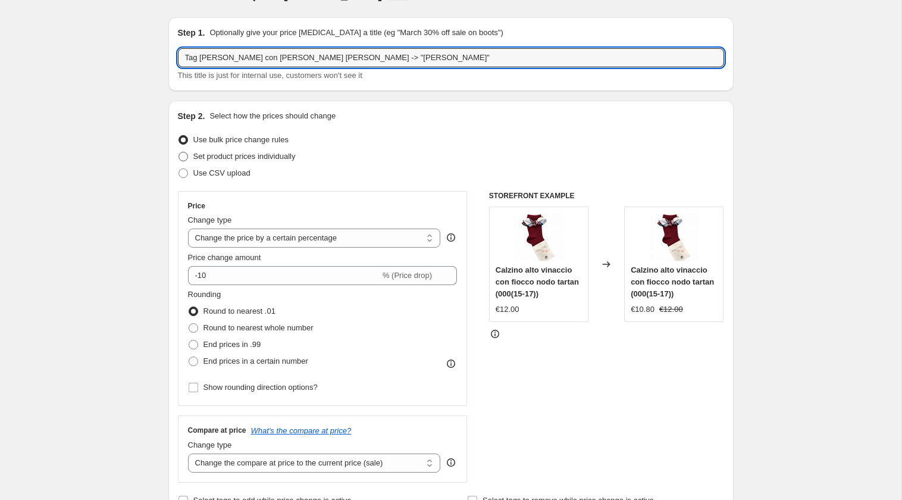
type input "Tag [PERSON_NAME] con [PERSON_NAME] [PERSON_NAME] -> "[PERSON_NAME]""
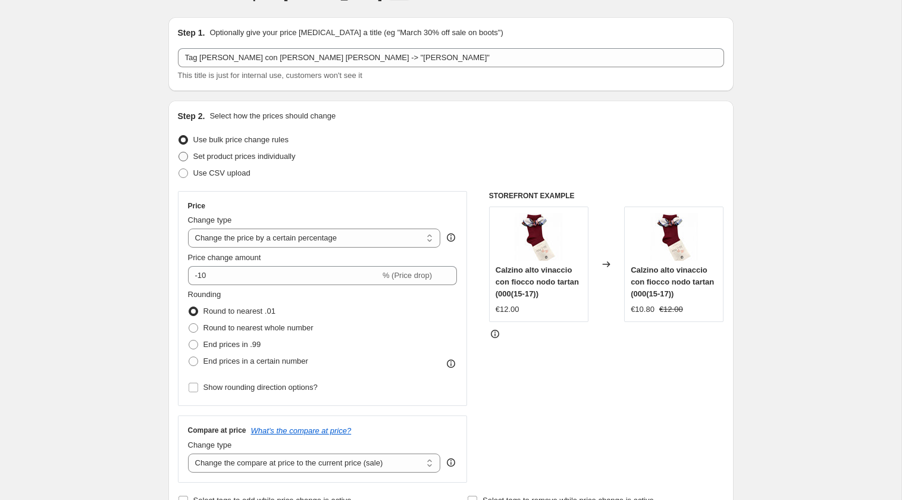
click at [186, 153] on span at bounding box center [183, 157] width 10 height 10
click at [179, 152] on input "Set product prices individually" at bounding box center [178, 152] width 1 height 1
radio input "true"
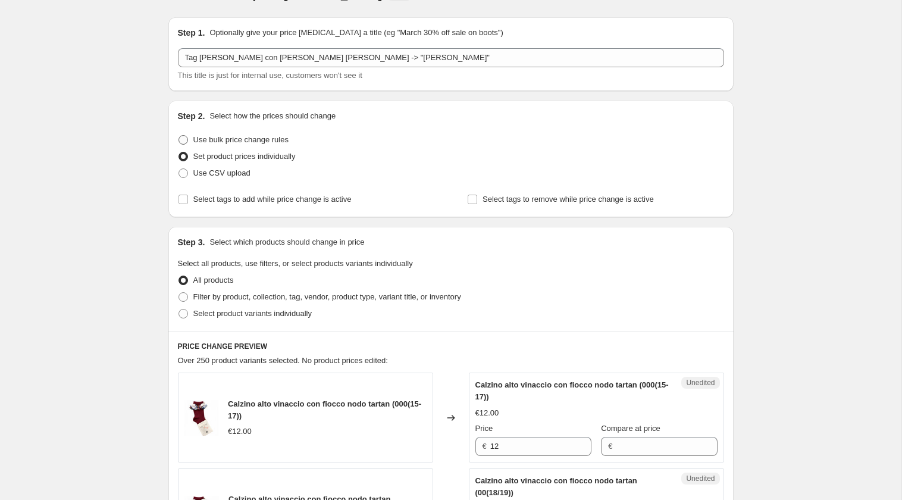
click at [185, 136] on span at bounding box center [183, 140] width 10 height 10
click at [179, 136] on input "Use bulk price change rules" at bounding box center [178, 135] width 1 height 1
radio input "true"
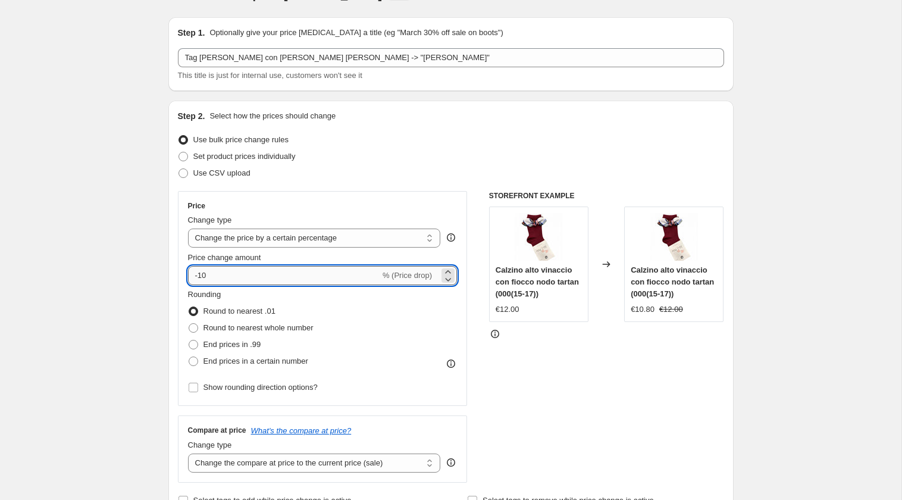
click at [344, 274] on input "-10" at bounding box center [284, 275] width 192 height 19
click at [375, 232] on select "Change the price to a certain amount Change the price by a certain amount Chang…" at bounding box center [314, 237] width 253 height 19
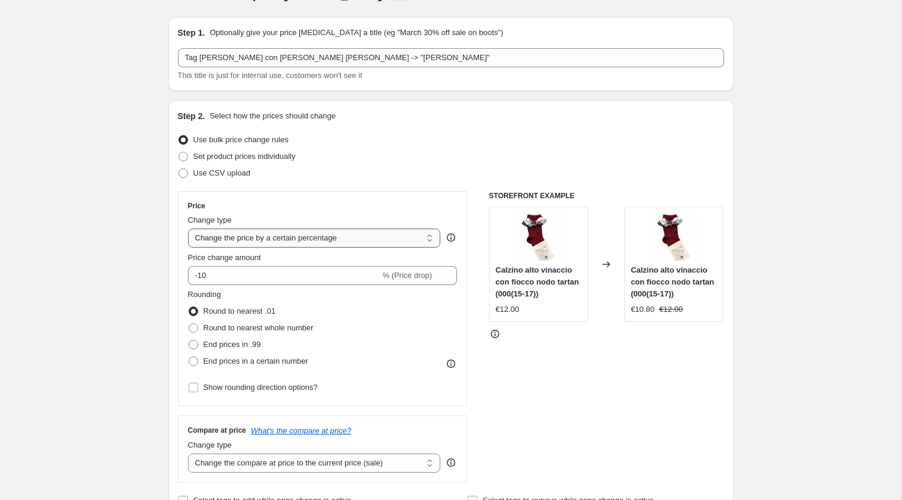
select select "no_change"
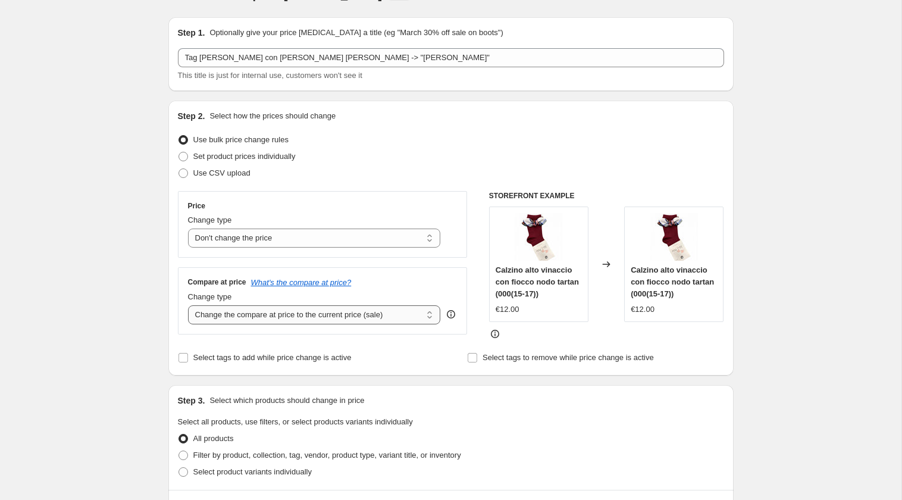
click at [425, 314] on select "Change the compare at price to the current price (sale) Change the compare at p…" at bounding box center [314, 314] width 253 height 19
select select "no_change"
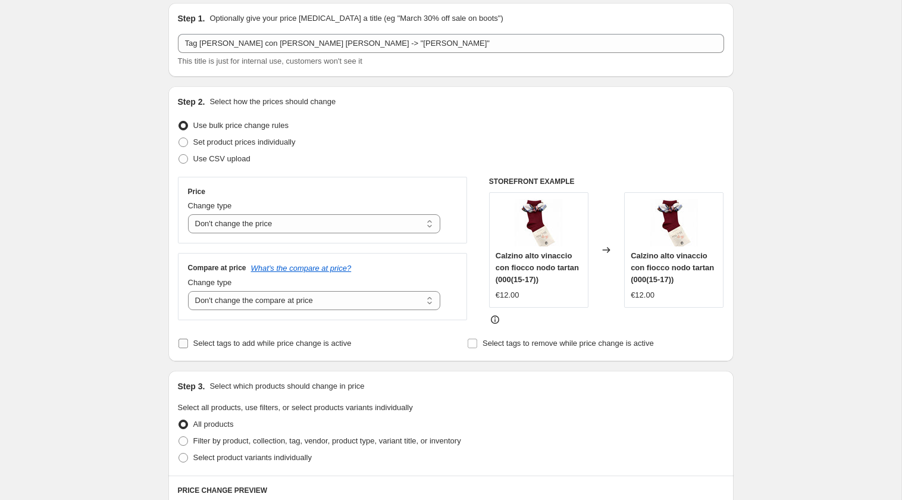
click at [187, 339] on input "Select tags to add while price change is active" at bounding box center [183, 344] width 10 height 10
checkbox input "true"
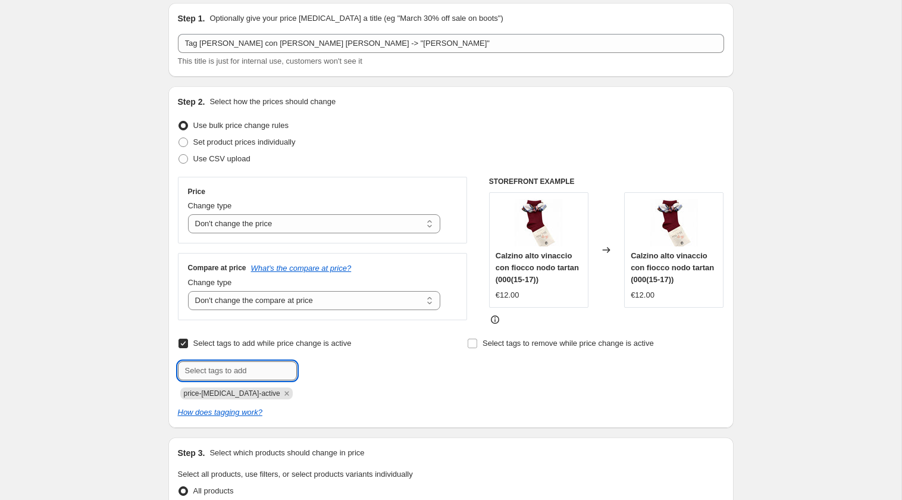
click at [222, 368] on input "text" at bounding box center [237, 370] width 119 height 19
type input "[PERSON_NAME]"
click at [281, 393] on icon "Remove price-change-job-active" at bounding box center [286, 393] width 11 height 11
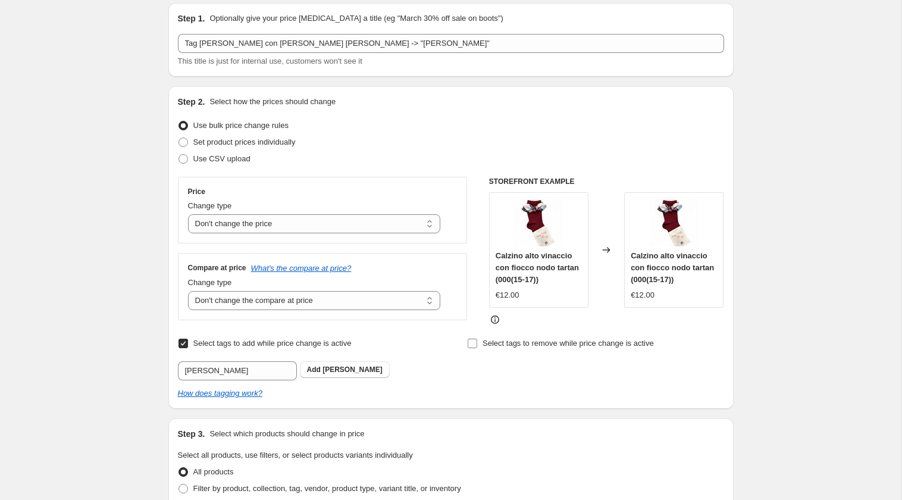
click at [469, 343] on input "Select tags to remove while price change is active" at bounding box center [473, 344] width 10 height 10
checkbox input "true"
click at [497, 369] on input "text" at bounding box center [526, 370] width 119 height 19
type input "[PERSON_NAME]"
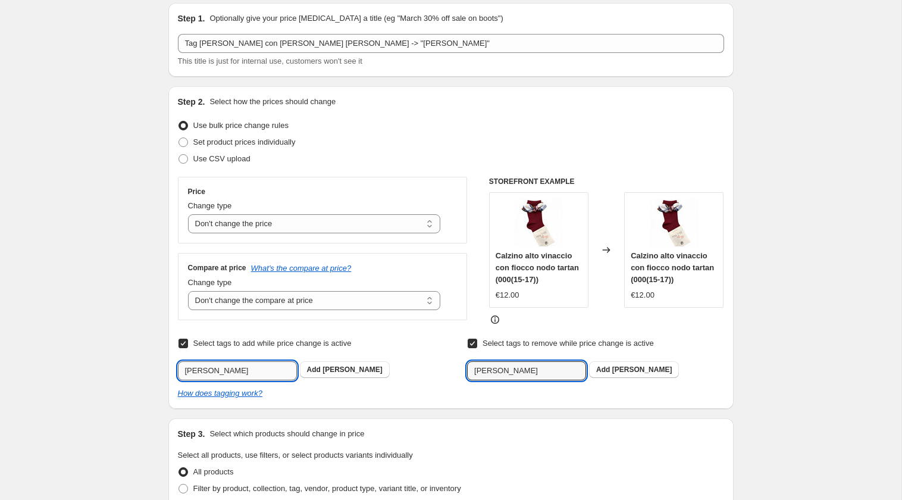
click at [234, 375] on input "[PERSON_NAME]" at bounding box center [237, 370] width 119 height 19
type input "[PERSON_NAME]"
click at [327, 365] on span "Add [PERSON_NAME]" at bounding box center [345, 370] width 76 height 10
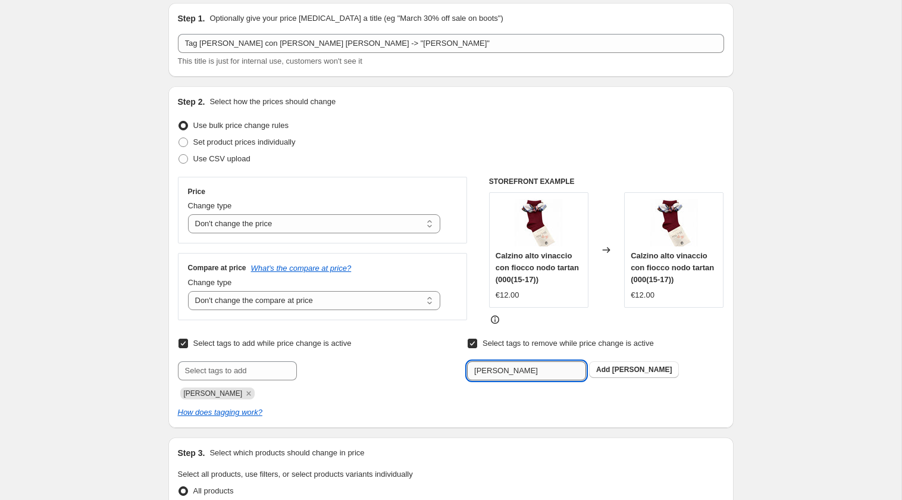
click at [516, 374] on input "[PERSON_NAME]" at bounding box center [526, 370] width 119 height 19
type input "[PERSON_NAME] Accessori A/I"
click at [632, 371] on span "[PERSON_NAME] Access..." at bounding box center [658, 369] width 93 height 8
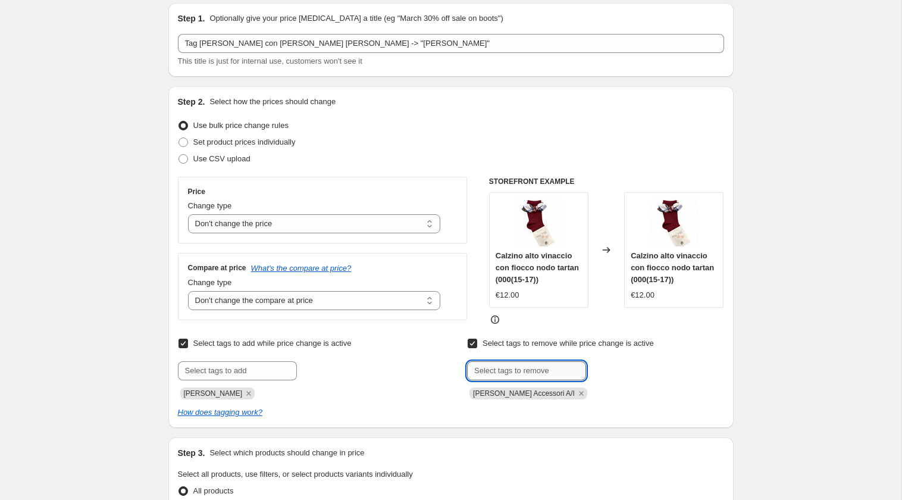
click at [503, 370] on input "text" at bounding box center [526, 370] width 119 height 19
click at [514, 369] on input "[PERSON_NAME] Accessori A/I" at bounding box center [526, 370] width 119 height 19
type input "[PERSON_NAME] Bimba A/I"
click at [622, 373] on span "Add [PERSON_NAME] Bimba ..." at bounding box center [650, 370] width 108 height 10
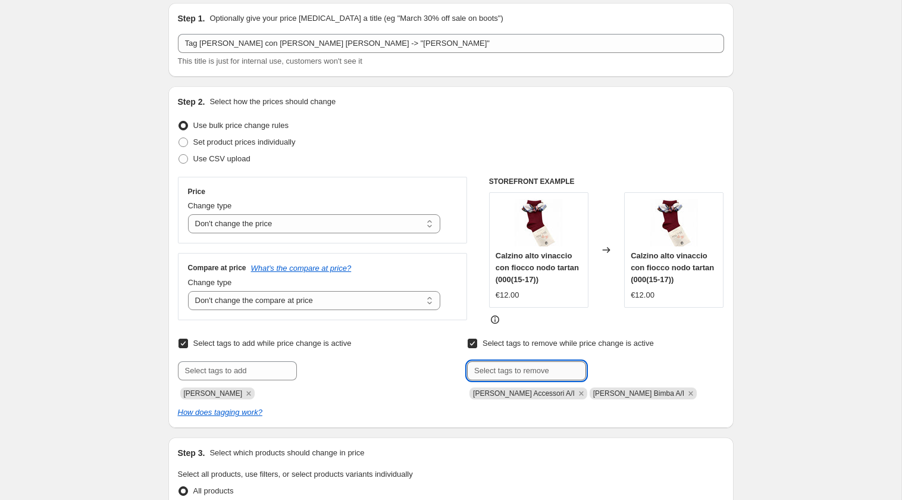
click at [546, 372] on input "text" at bounding box center [526, 370] width 119 height 19
click at [516, 373] on input "[PERSON_NAME] Accessori A/I" at bounding box center [526, 370] width 119 height 19
type input "[PERSON_NAME] Bimbo A/I"
click at [620, 373] on span "Add [PERSON_NAME] Bimbo ..." at bounding box center [650, 370] width 108 height 10
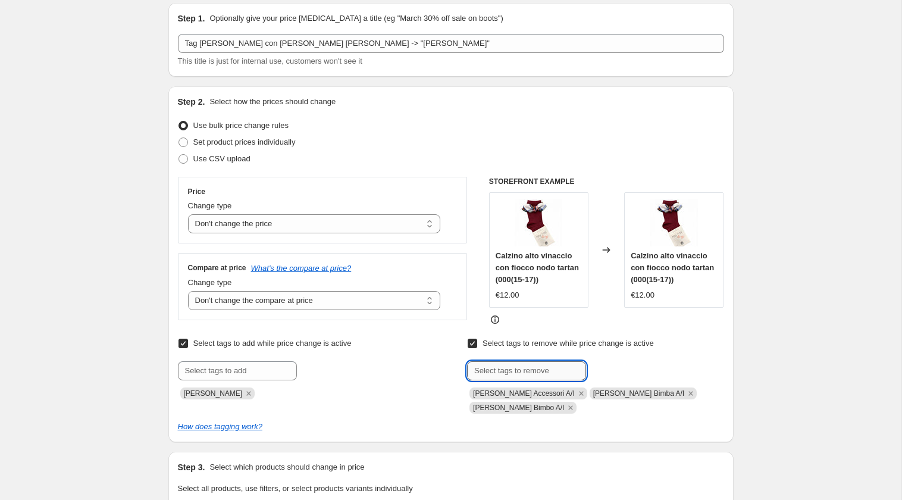
click at [513, 375] on input "text" at bounding box center [526, 370] width 119 height 19
click at [522, 372] on input "[PERSON_NAME] Accessori A/I" at bounding box center [526, 370] width 119 height 19
type input "[PERSON_NAME] A/I"
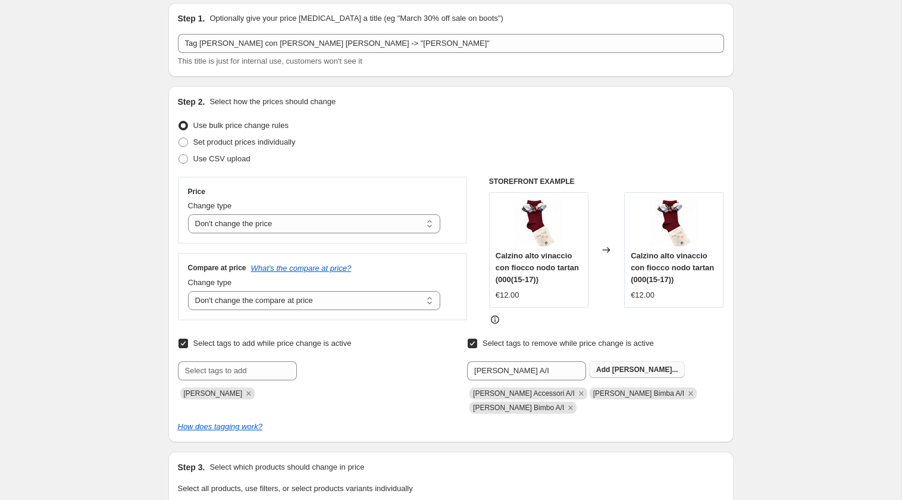
click at [626, 363] on button "Add [PERSON_NAME]..." at bounding box center [637, 369] width 96 height 17
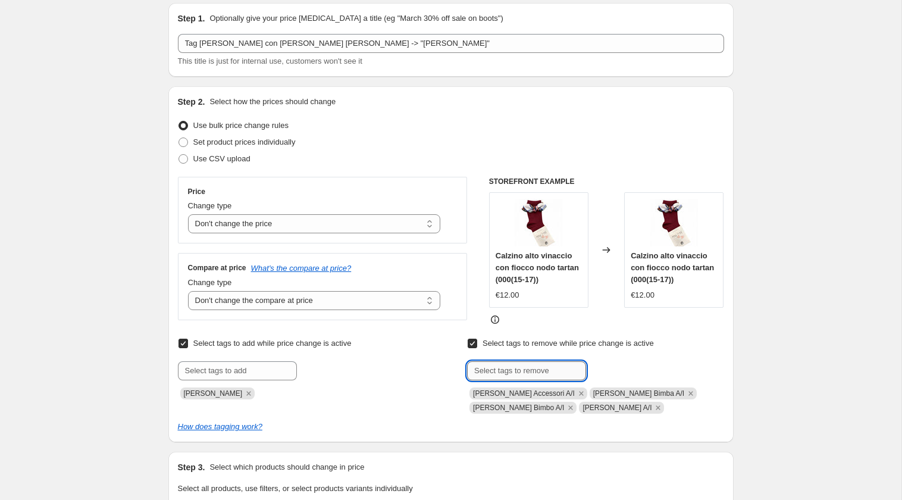
click at [531, 372] on input "text" at bounding box center [526, 370] width 119 height 19
click at [514, 367] on input "[PERSON_NAME] Accessori A/I" at bounding box center [526, 370] width 119 height 19
click at [514, 368] on input "[PERSON_NAME] Accessori A/I" at bounding box center [526, 370] width 119 height 19
type input "[PERSON_NAME] Neonata A/I"
click at [629, 363] on button "Add [PERSON_NAME] Neonat..." at bounding box center [650, 369] width 122 height 17
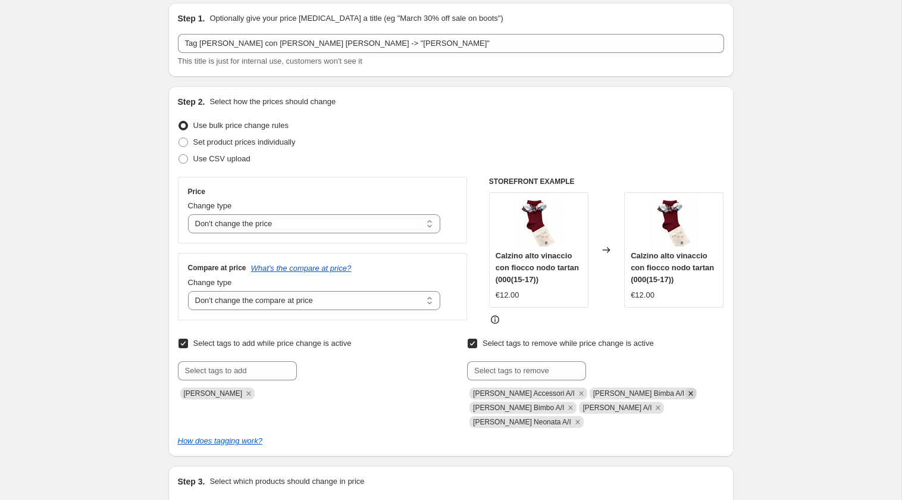
click at [685, 393] on icon "Remove Saldi Bimba A/I" at bounding box center [690, 393] width 11 height 11
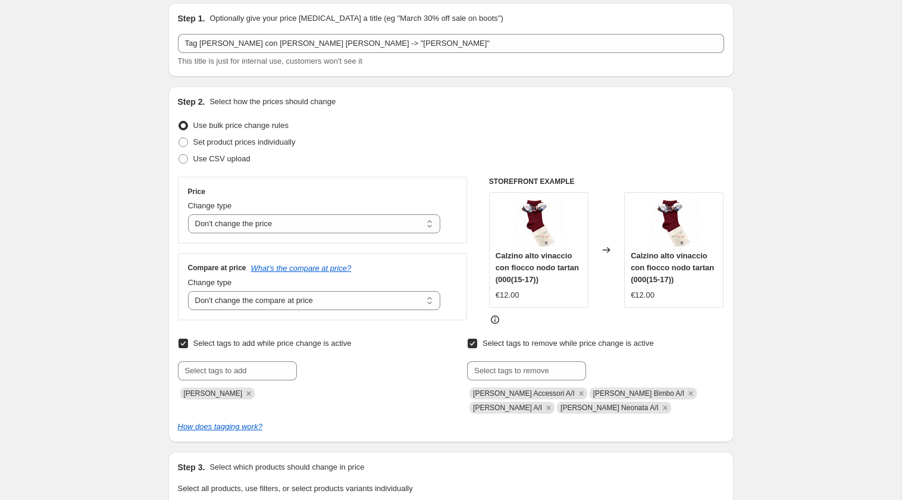
click at [685, 393] on icon "Remove Saldi Bimbo A/I" at bounding box center [690, 393] width 11 height 11
click at [525, 372] on input "text" at bounding box center [526, 370] width 119 height 19
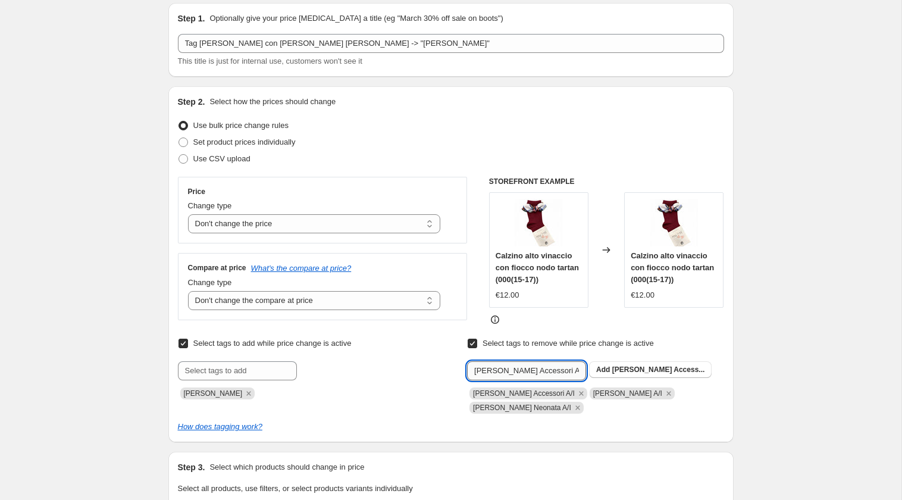
click at [512, 369] on input "[PERSON_NAME] Accessori A/I" at bounding box center [526, 370] width 119 height 19
type input "[PERSON_NAME] A/I"
click at [651, 366] on span "[PERSON_NAME]..." at bounding box center [645, 369] width 66 height 8
click at [537, 372] on input "text" at bounding box center [526, 370] width 119 height 19
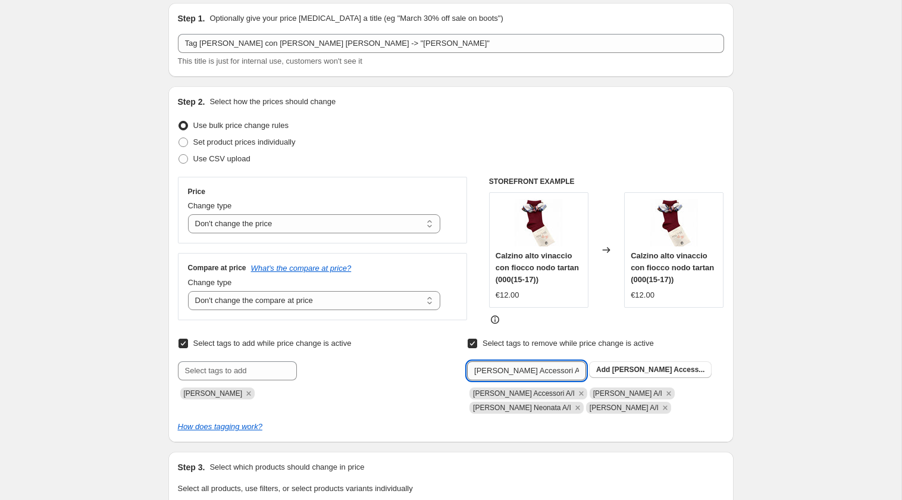
click at [516, 366] on input "[PERSON_NAME] Accessori A/I" at bounding box center [526, 370] width 119 height 19
type input "[PERSON_NAME] Bambino A/I"
click at [628, 365] on span "[PERSON_NAME]..." at bounding box center [645, 369] width 66 height 8
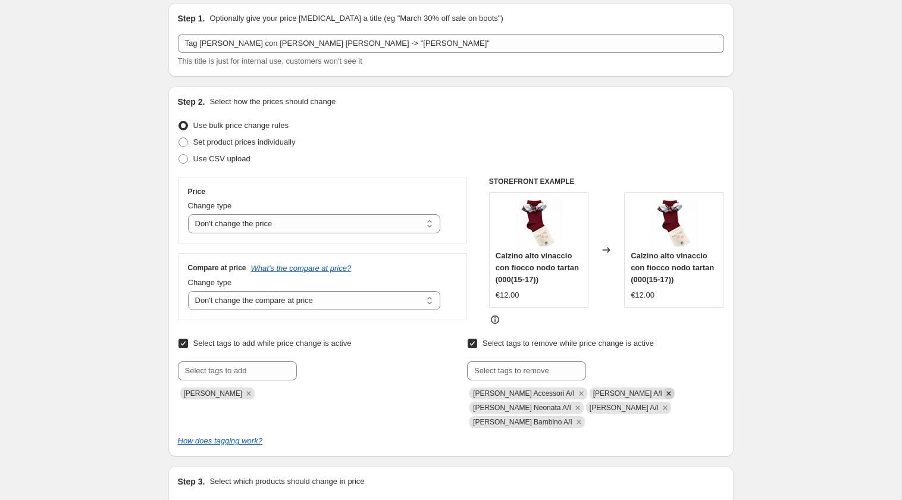
click at [663, 394] on icon "Remove Saldi Naonato A/I" at bounding box center [668, 393] width 11 height 11
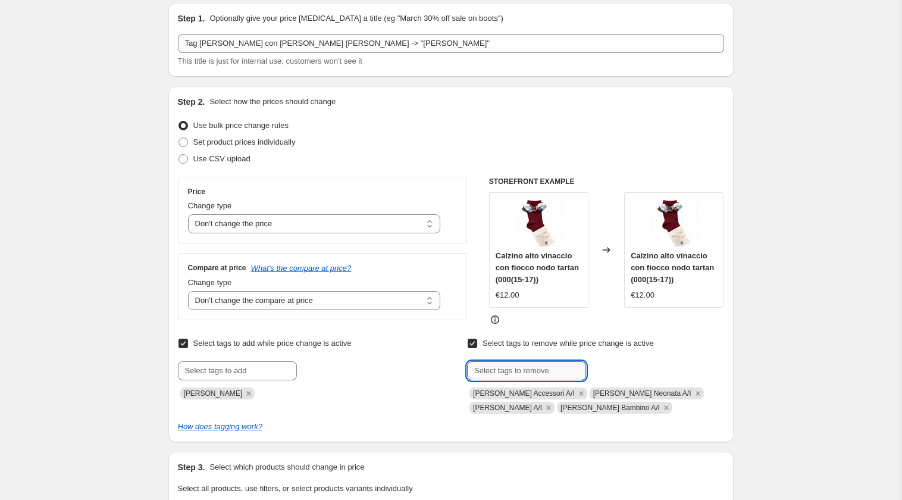
click at [531, 368] on input "text" at bounding box center [526, 370] width 119 height 19
click at [518, 366] on input "[PERSON_NAME] Accessori A/I" at bounding box center [526, 370] width 119 height 19
type input "[PERSON_NAME] Neonato A/I"
click at [616, 369] on span "[PERSON_NAME] Neonat..." at bounding box center [658, 369] width 92 height 8
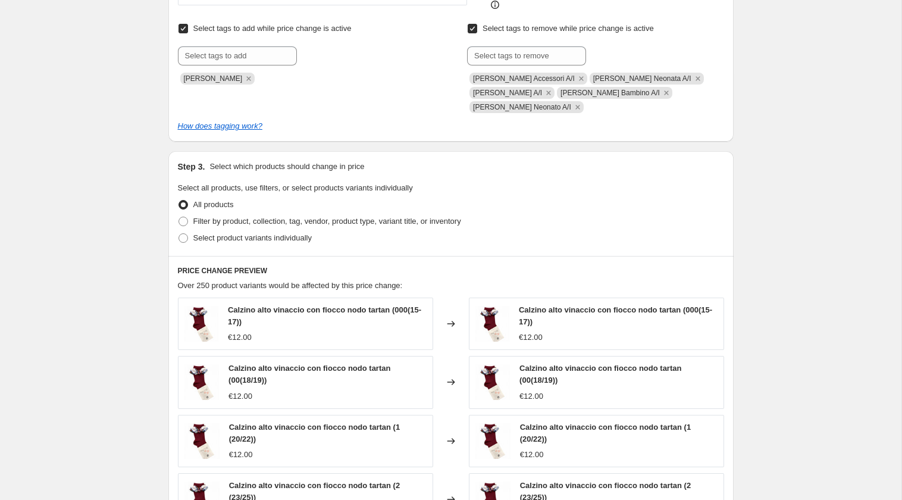
scroll to position [643, 0]
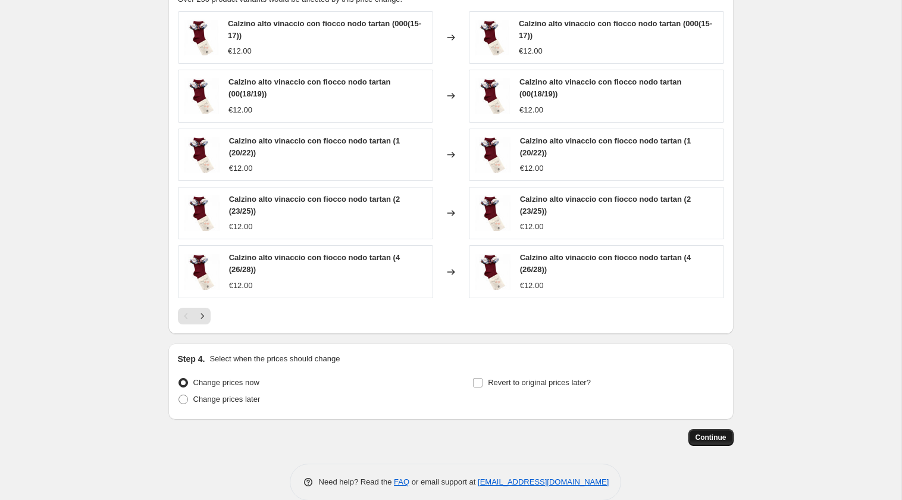
click at [707, 429] on button "Continue" at bounding box center [710, 437] width 45 height 17
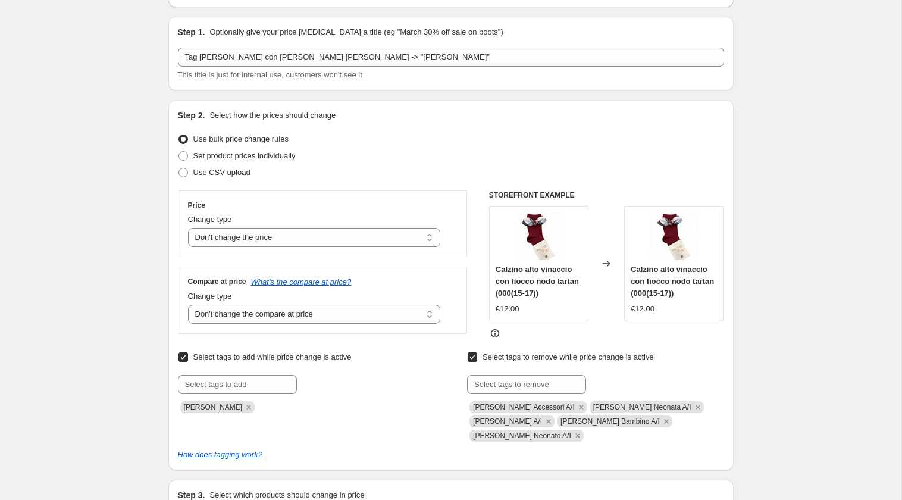
scroll to position [120, 0]
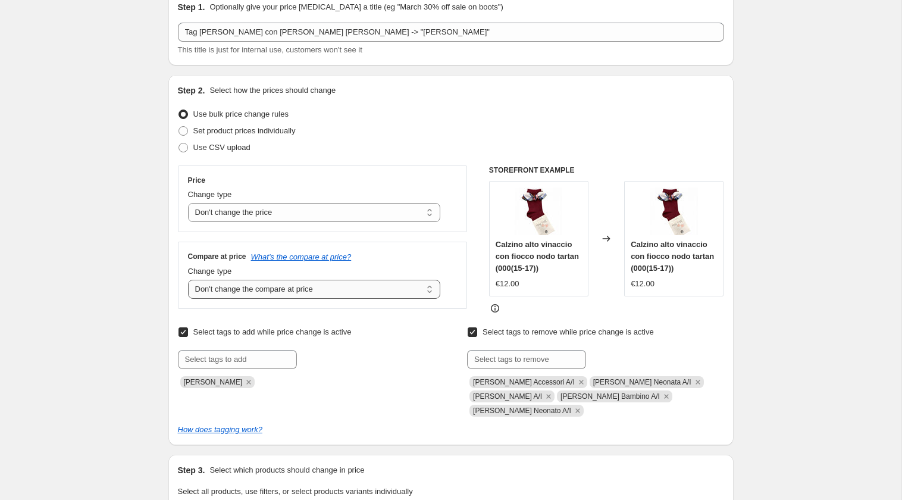
click at [422, 284] on select "Change the compare at price to the current price (sale) Change the compare at p…" at bounding box center [314, 289] width 253 height 19
select select "pp"
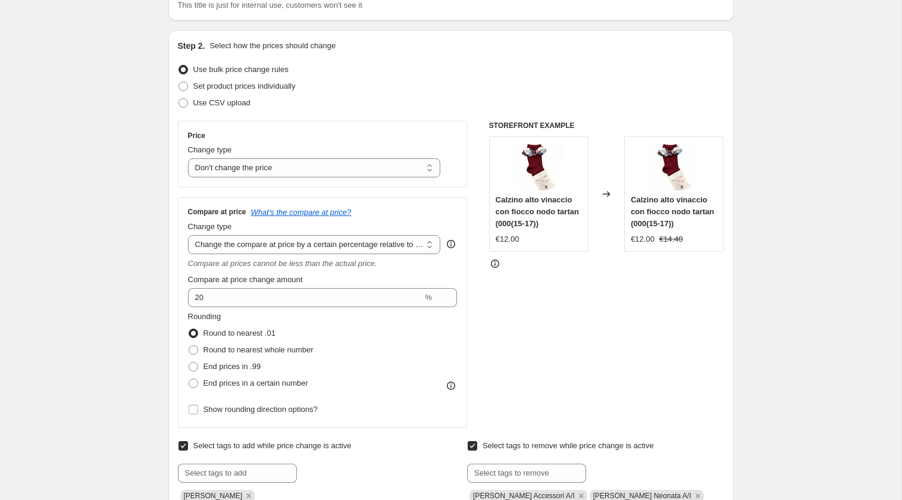
scroll to position [209, 0]
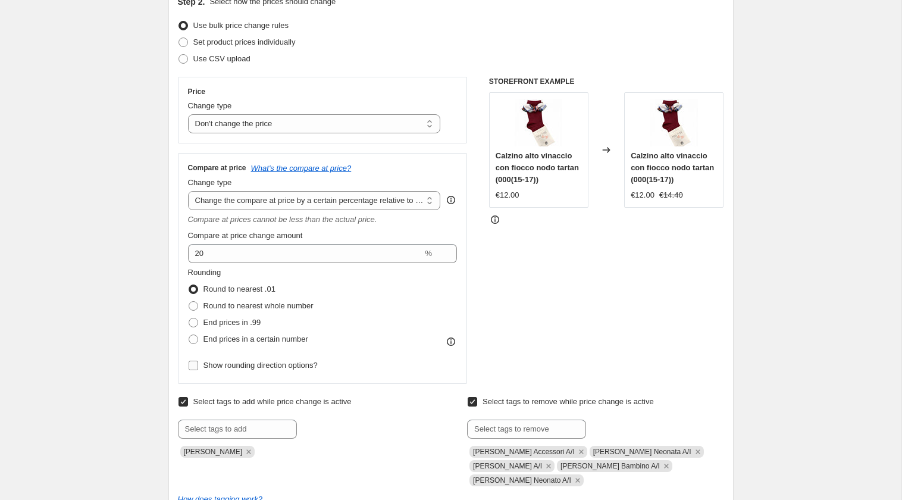
click at [246, 365] on span "Show rounding direction options?" at bounding box center [260, 365] width 114 height 9
click at [198, 365] on input "Show rounding direction options?" at bounding box center [194, 366] width 10 height 10
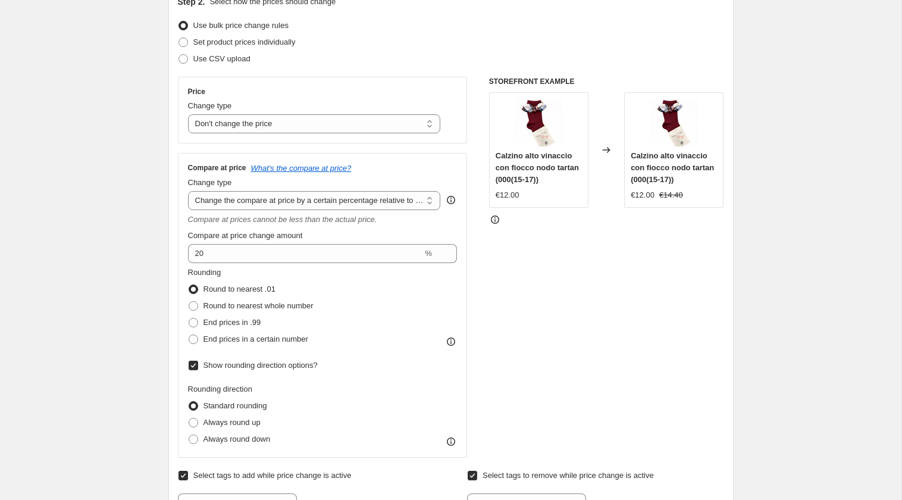
click at [198, 362] on input "Show rounding direction options?" at bounding box center [194, 366] width 10 height 10
checkbox input "false"
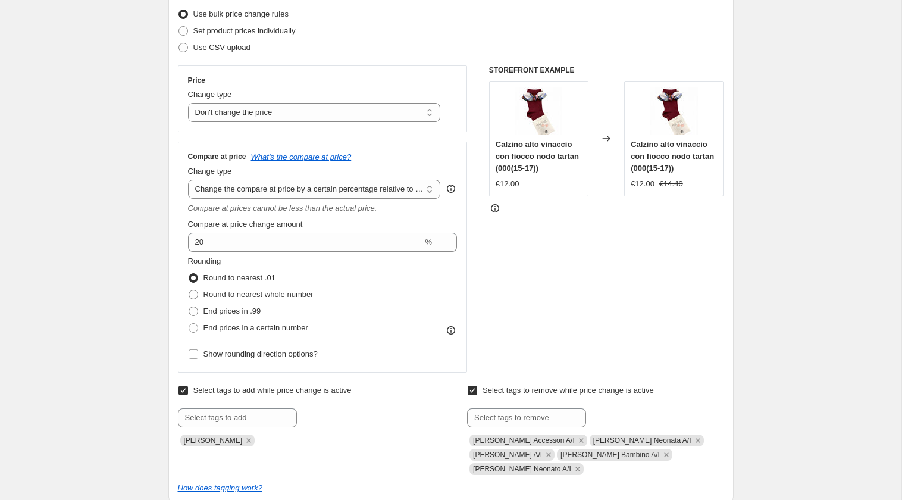
scroll to position [219, 0]
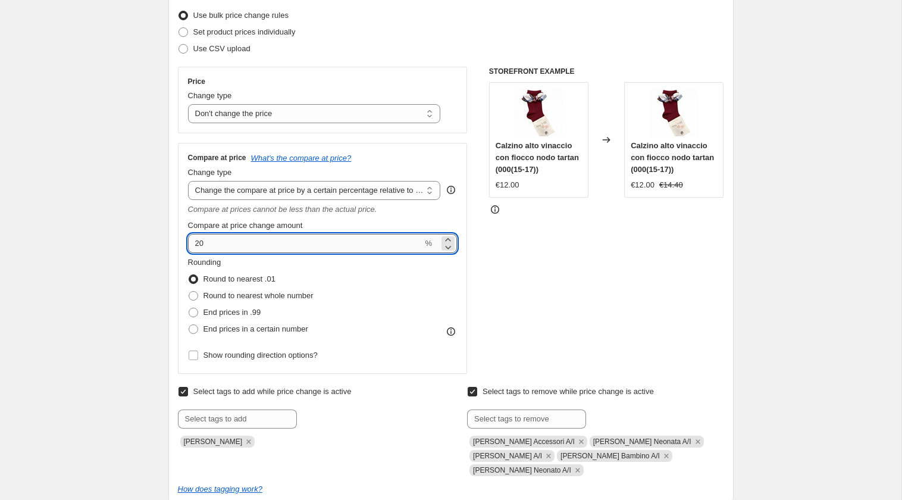
click at [259, 241] on input "20" at bounding box center [305, 243] width 235 height 19
click at [309, 187] on select "Change the compare at price to the current price (sale) Change the compare at p…" at bounding box center [314, 190] width 253 height 19
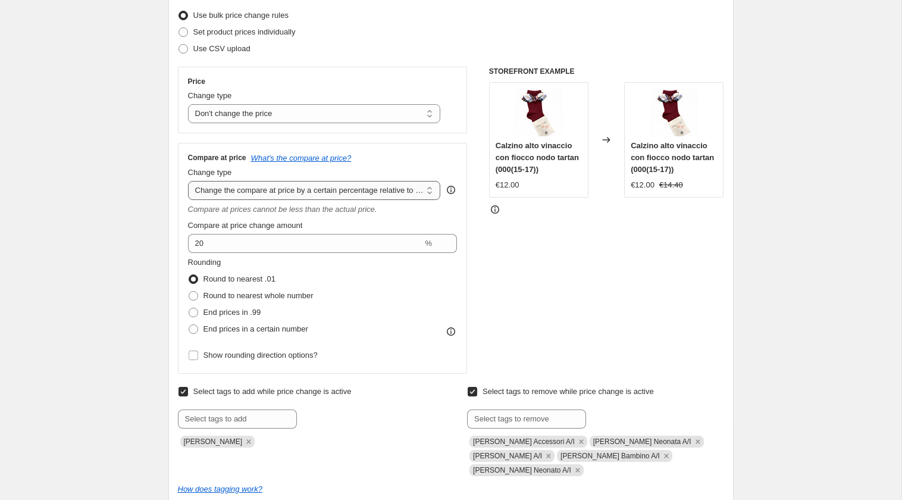
select select "ep"
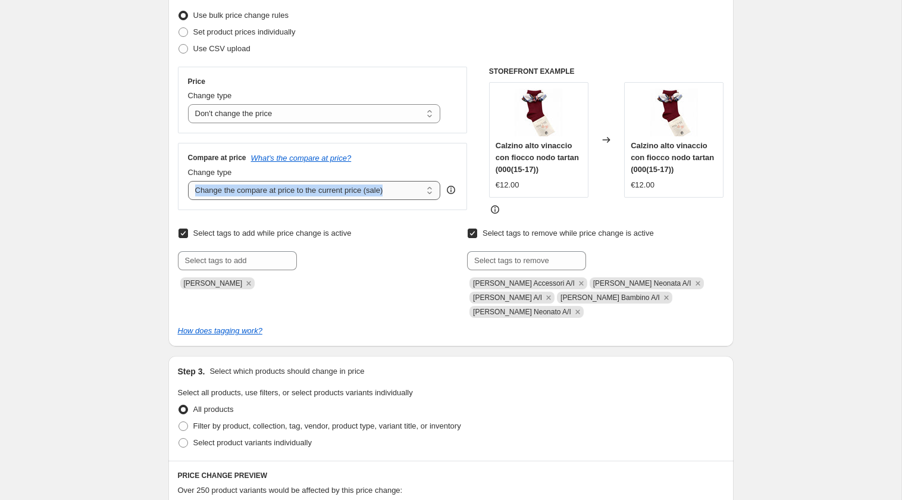
drag, startPoint x: 167, startPoint y: 195, endPoint x: 370, endPoint y: 194, distance: 202.9
click at [370, 194] on div "There is 1 error with this price [MEDICAL_DATA] A price [MEDICAL_DATA] must cha…" at bounding box center [446, 377] width 575 height 1120
click at [192, 189] on select "Change the compare at price to the current price (sale) Change the compare at p…" at bounding box center [314, 190] width 253 height 19
click at [397, 187] on select "Change the compare at price to the current price (sale) Change the compare at p…" at bounding box center [314, 190] width 253 height 19
drag, startPoint x: 172, startPoint y: 189, endPoint x: 408, endPoint y: 171, distance: 236.3
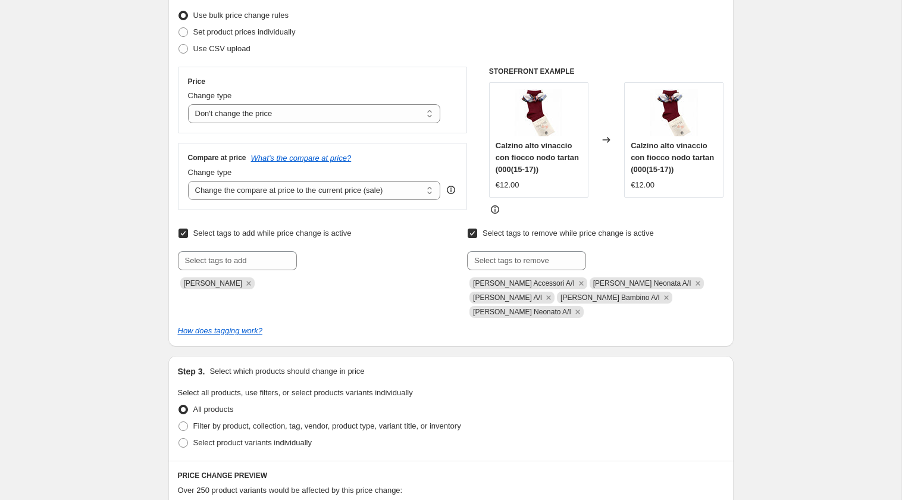
click at [408, 171] on div "Step 2. Select how the prices should change Use bulk price change rules Set pro…" at bounding box center [450, 161] width 565 height 370
click at [410, 191] on select "Change the compare at price to the current price (sale) Change the compare at p…" at bounding box center [314, 190] width 253 height 19
click at [453, 187] on icon at bounding box center [451, 190] width 12 height 12
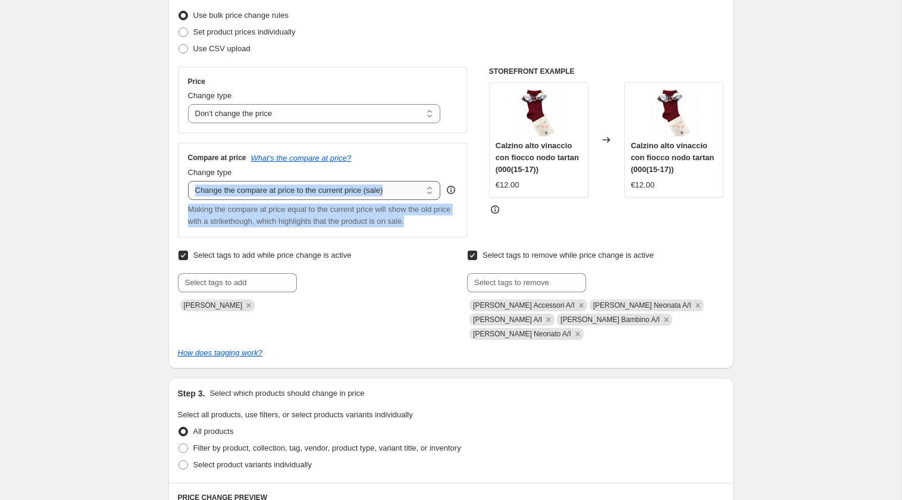
drag, startPoint x: 447, startPoint y: 220, endPoint x: 190, endPoint y: 195, distance: 258.2
click at [189, 195] on div "Compare at price What's the compare at price? Change type Change the compare at…" at bounding box center [322, 190] width 269 height 74
drag, startPoint x: 187, startPoint y: 208, endPoint x: 416, endPoint y: 234, distance: 231.2
click at [416, 234] on div "Compare at price What's the compare at price? Change type Change the compare at…" at bounding box center [323, 190] width 290 height 95
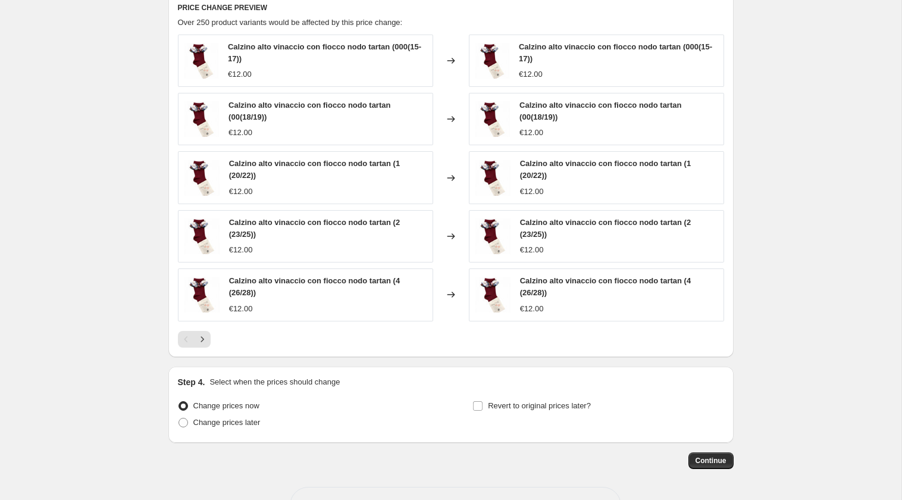
scroll to position [731, 0]
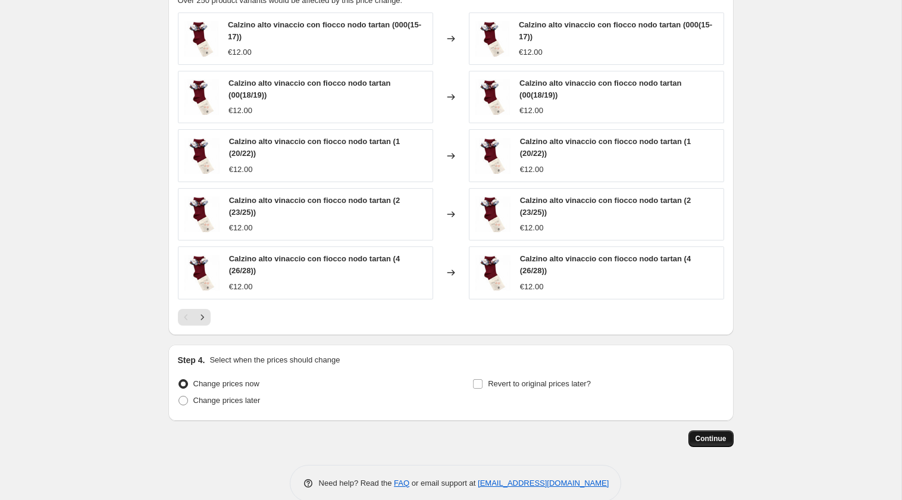
click at [697, 434] on span "Continue" at bounding box center [710, 439] width 31 height 10
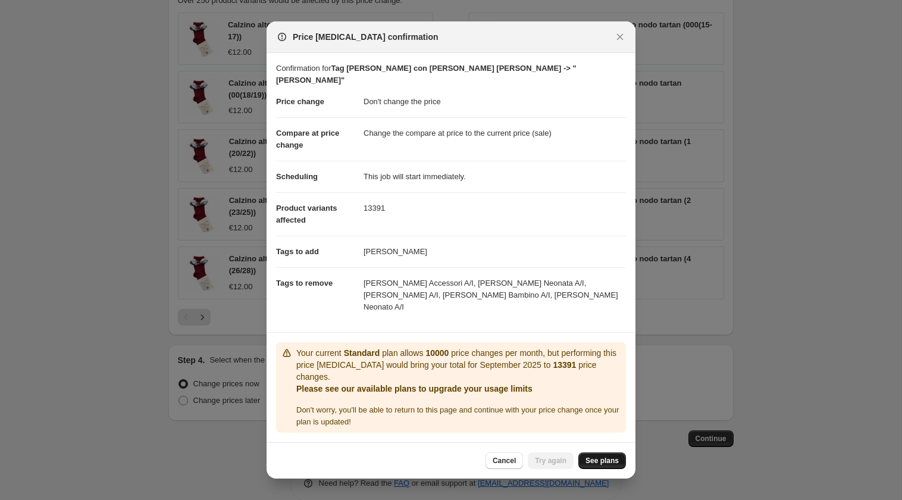
click at [602, 456] on span "See plans" at bounding box center [601, 461] width 33 height 10
click at [509, 456] on span "Cancel" at bounding box center [504, 461] width 23 height 10
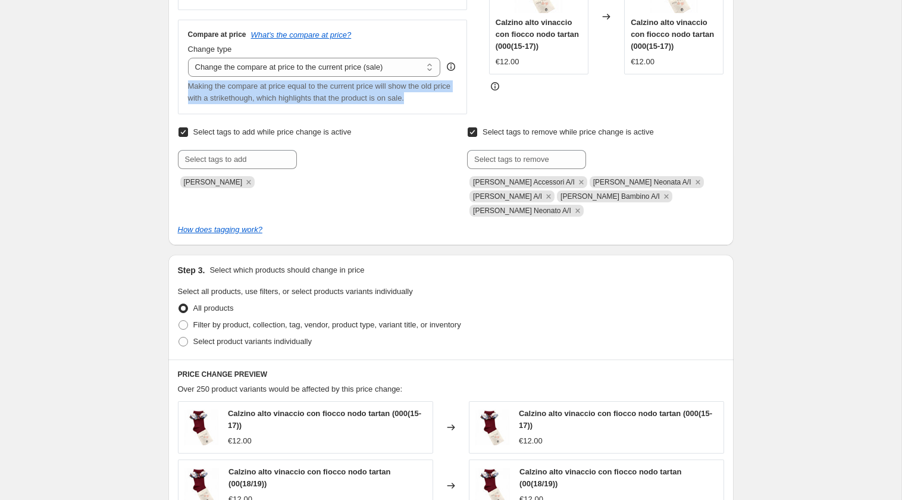
scroll to position [52, 0]
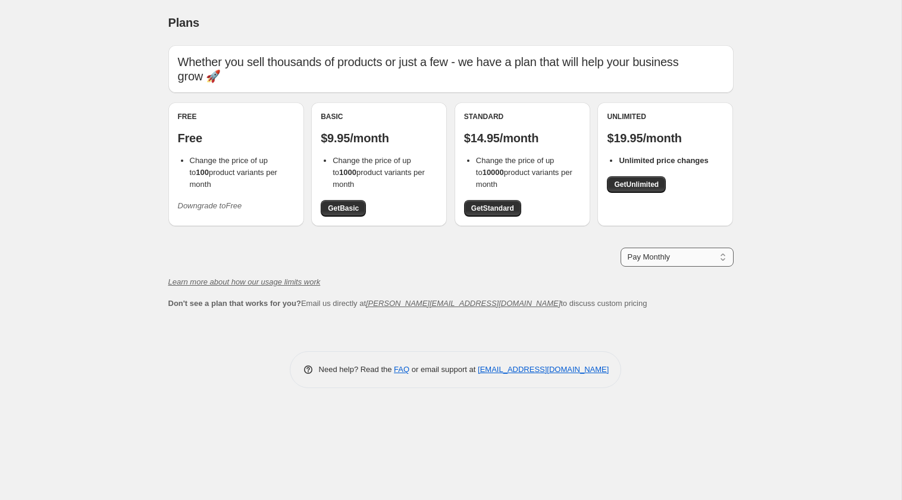
click at [695, 249] on select "Pay Monthly Pay Yearly (Save 16%)" at bounding box center [676, 256] width 113 height 19
click at [659, 247] on select "Pay Monthly Pay Yearly (Save 16%)" at bounding box center [676, 256] width 113 height 19
select select "month"
drag, startPoint x: 484, startPoint y: 158, endPoint x: 502, endPoint y: 159, distance: 17.3
click at [502, 159] on span "Change the price of up to 10000 product variants per month" at bounding box center [524, 172] width 96 height 33
